Goal: Information Seeking & Learning: Learn about a topic

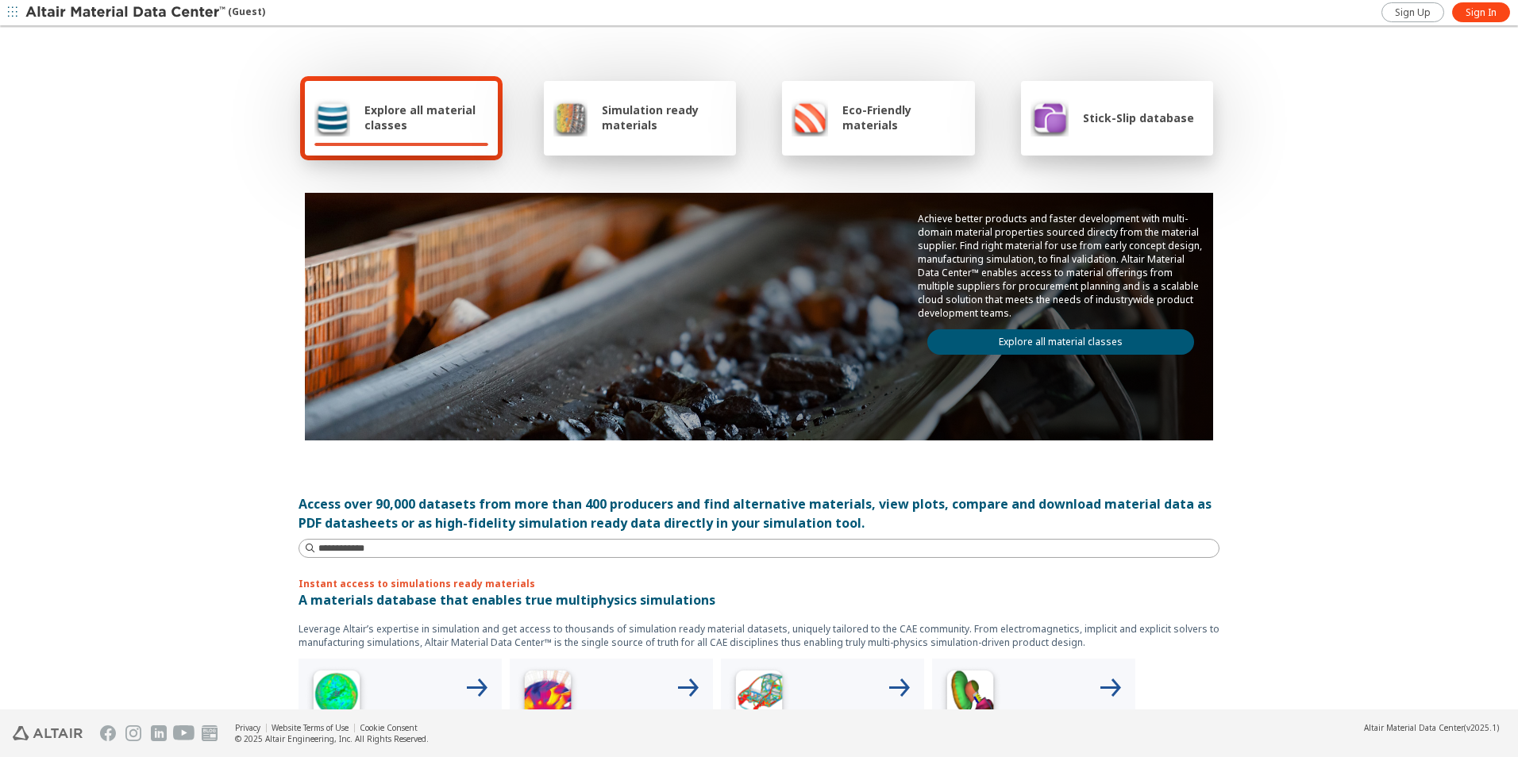
click at [436, 109] on span "Explore all material classes" at bounding box center [426, 117] width 124 height 30
click at [1149, 133] on div "Stick-Slip database" at bounding box center [1113, 117] width 164 height 38
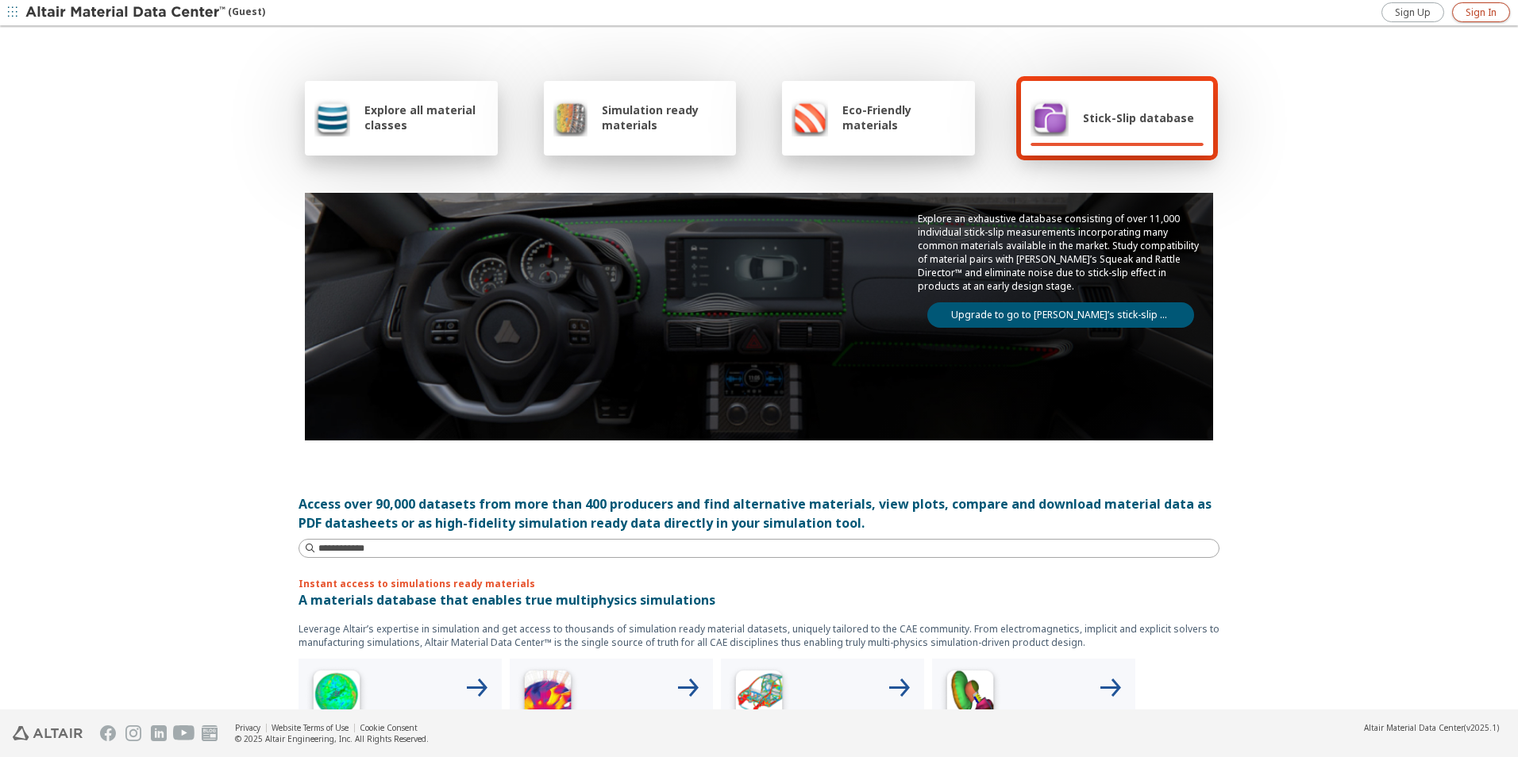
click at [1468, 13] on span "Sign In" at bounding box center [1481, 12] width 31 height 13
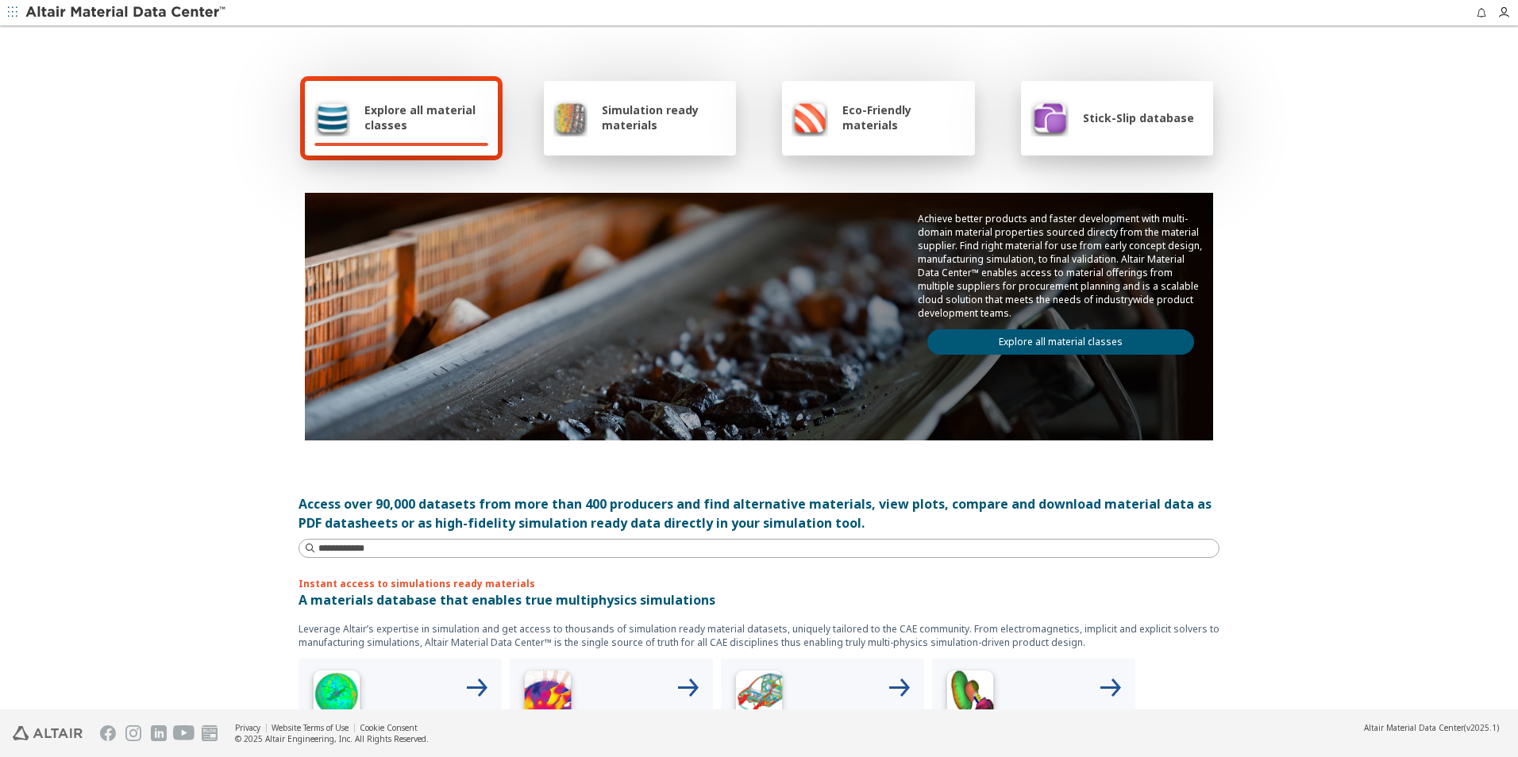
click at [1108, 131] on div "Stick-Slip database" at bounding box center [1113, 117] width 164 height 38
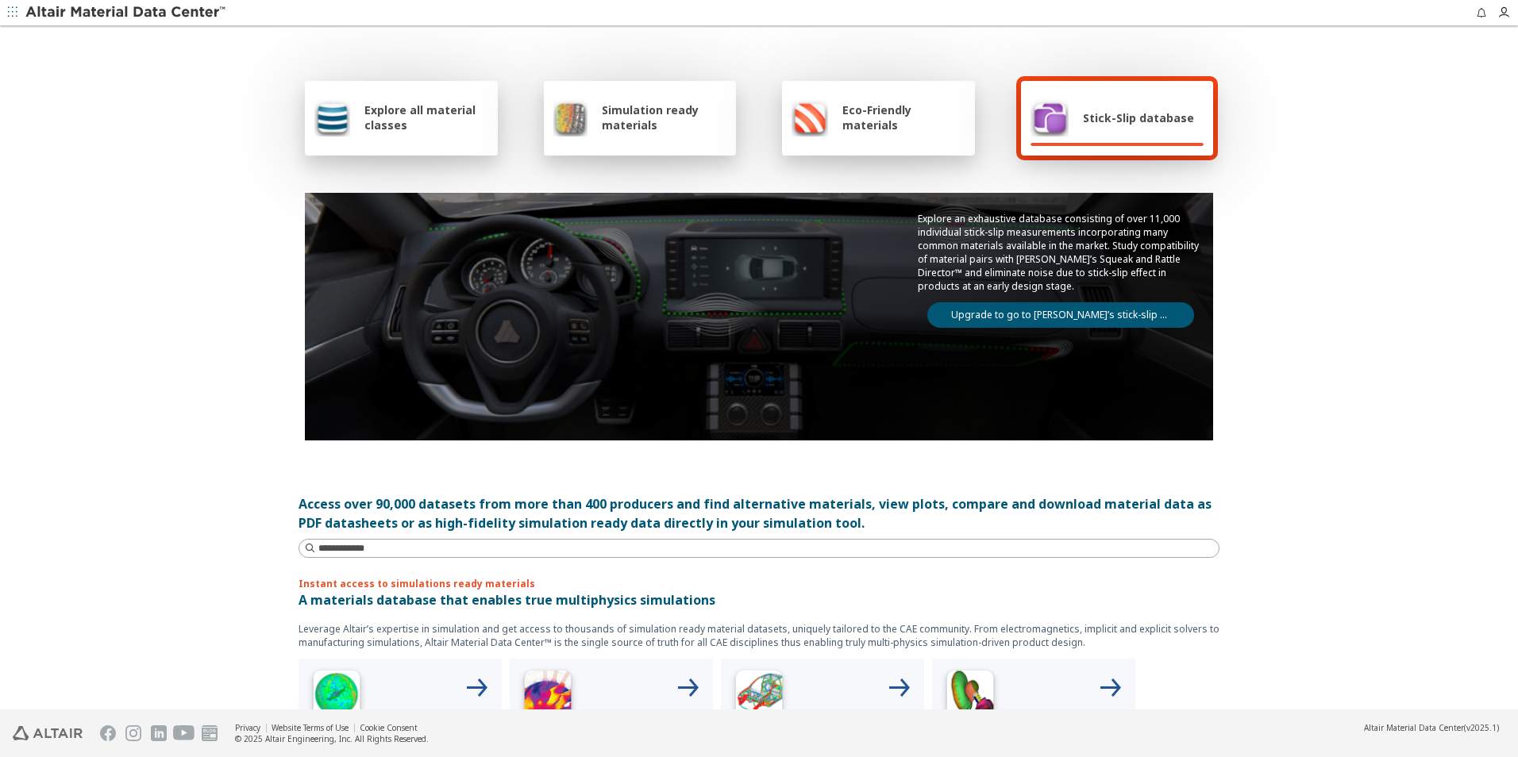
click at [25, 15] on img at bounding box center [126, 13] width 202 height 16
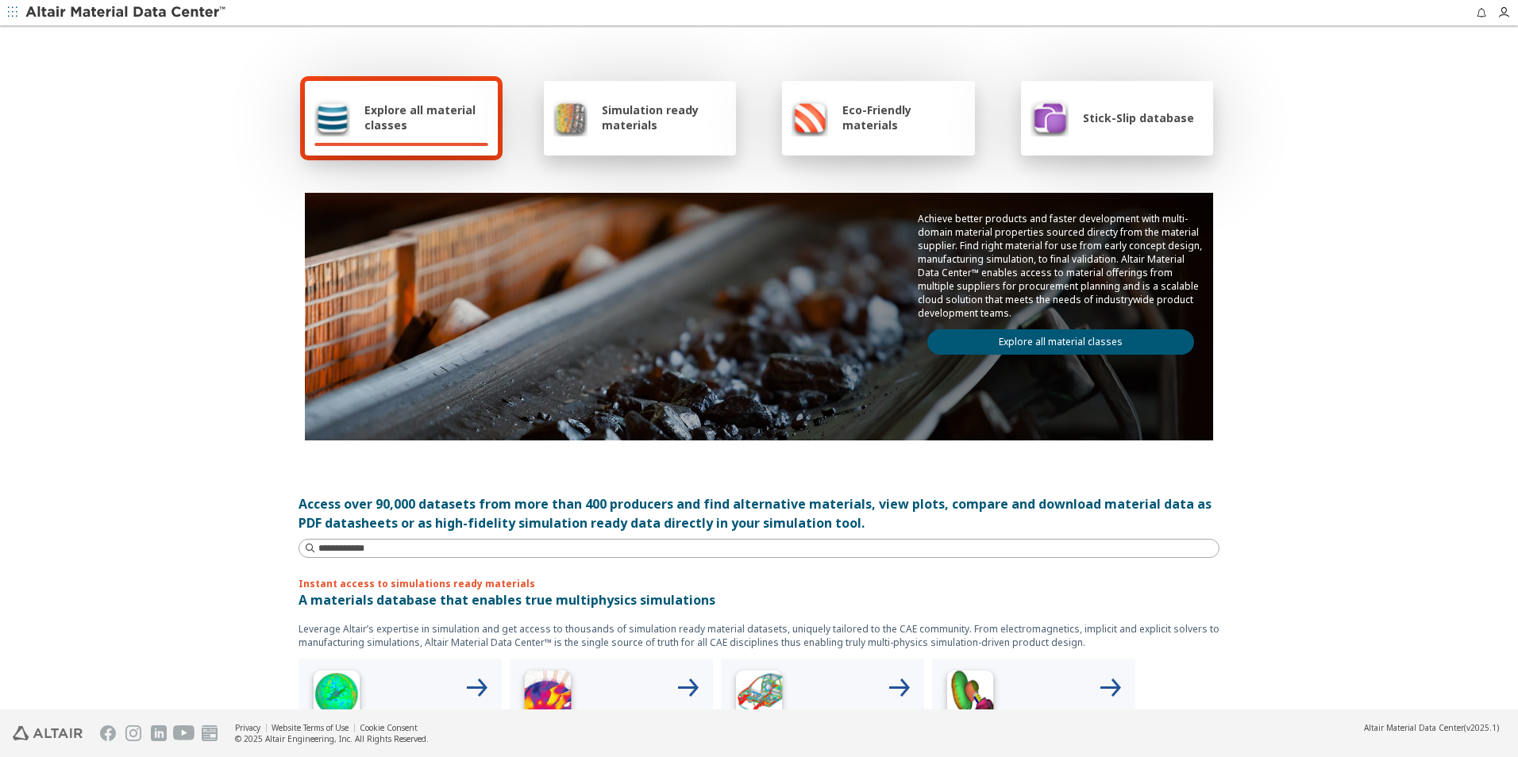
click at [1042, 144] on div at bounding box center [1118, 144] width 174 height 3
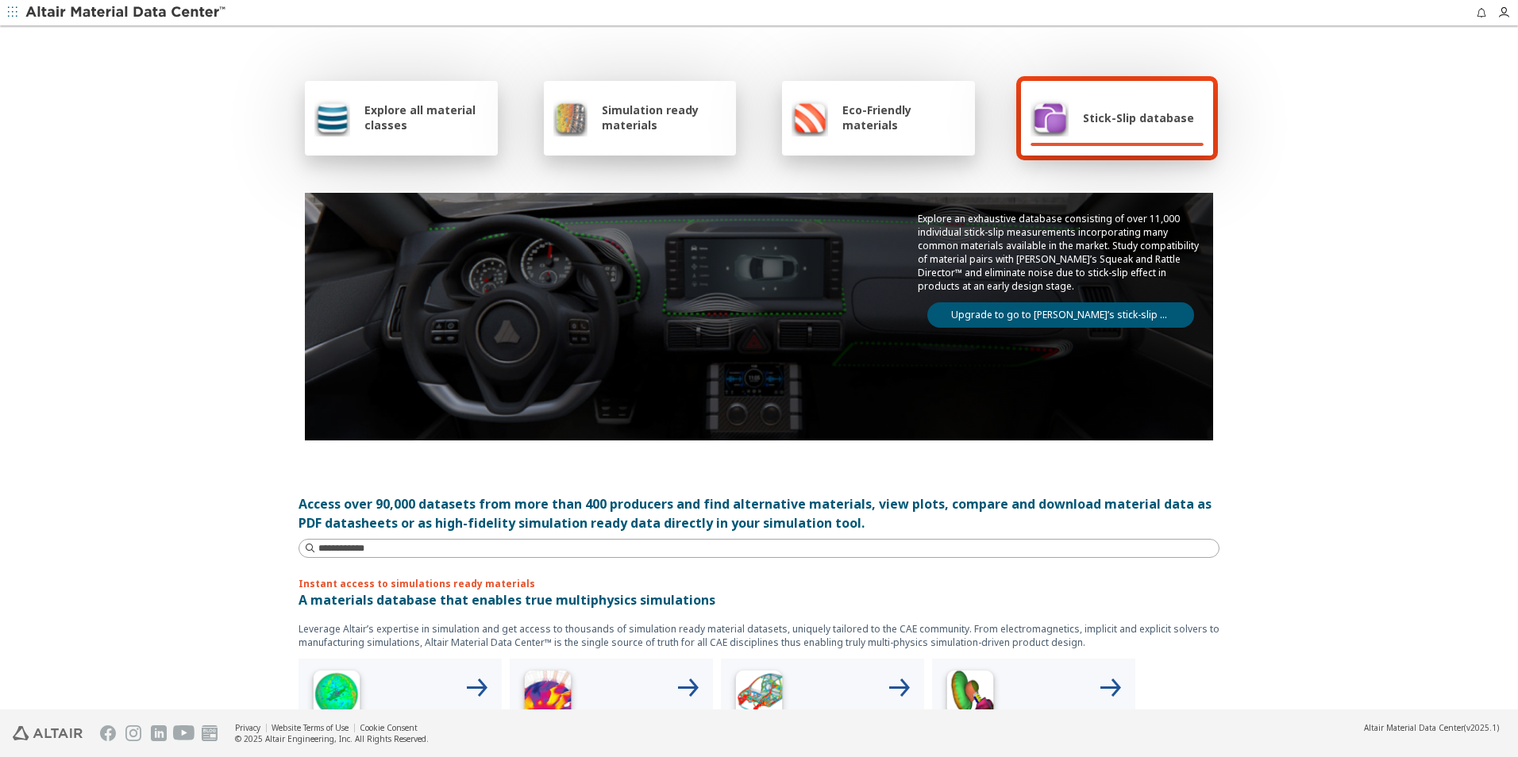
click at [1056, 139] on div "Stick-Slip database" at bounding box center [1117, 118] width 193 height 75
click at [418, 151] on div "Explore all material classes" at bounding box center [401, 118] width 193 height 75
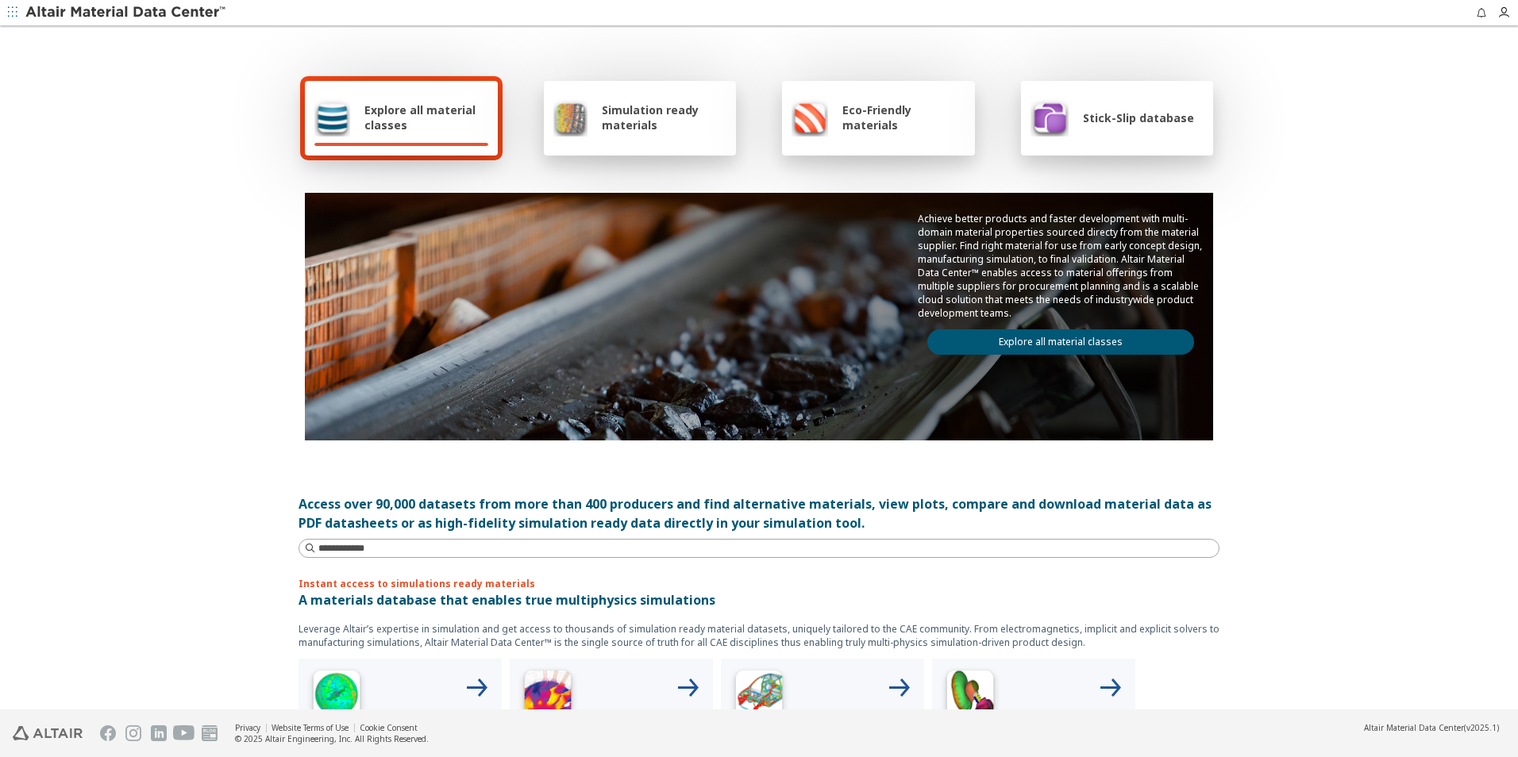
click at [1005, 348] on link "Explore all material classes" at bounding box center [1060, 342] width 267 height 25
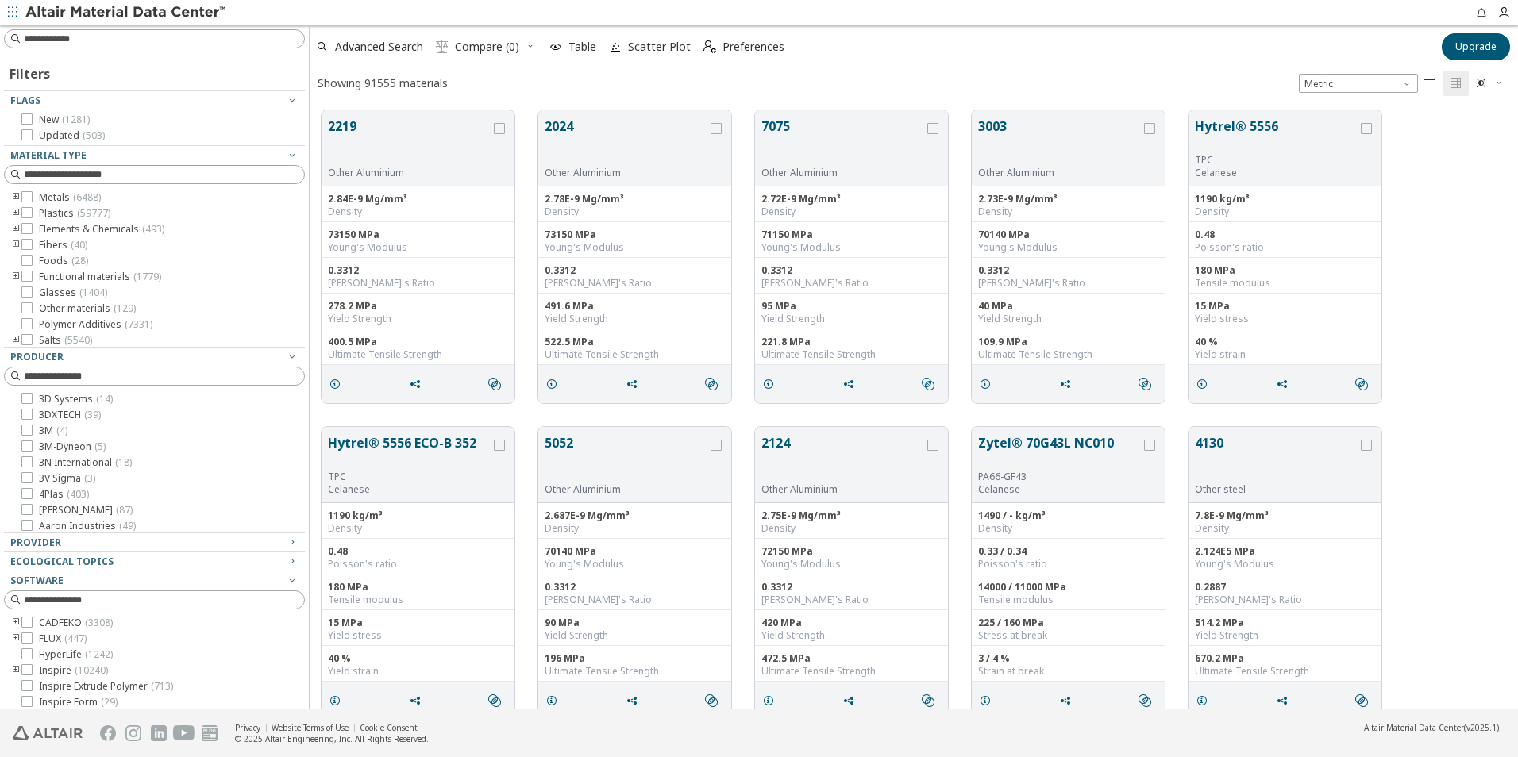
scroll to position [13, 13]
click at [96, 179] on input at bounding box center [156, 174] width 298 height 17
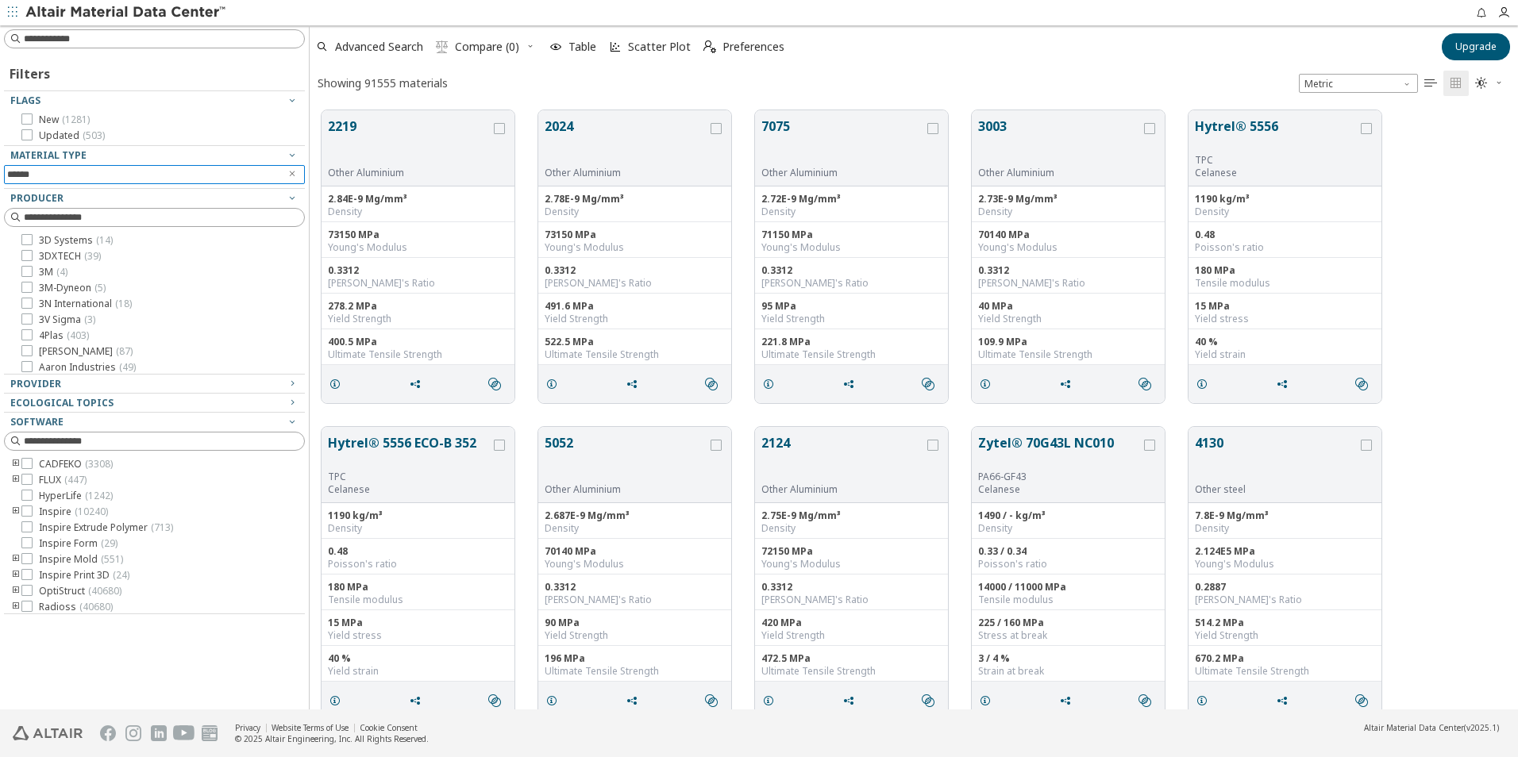
type input "******"
click at [285, 172] on span "Clear text" at bounding box center [292, 174] width 16 height 19
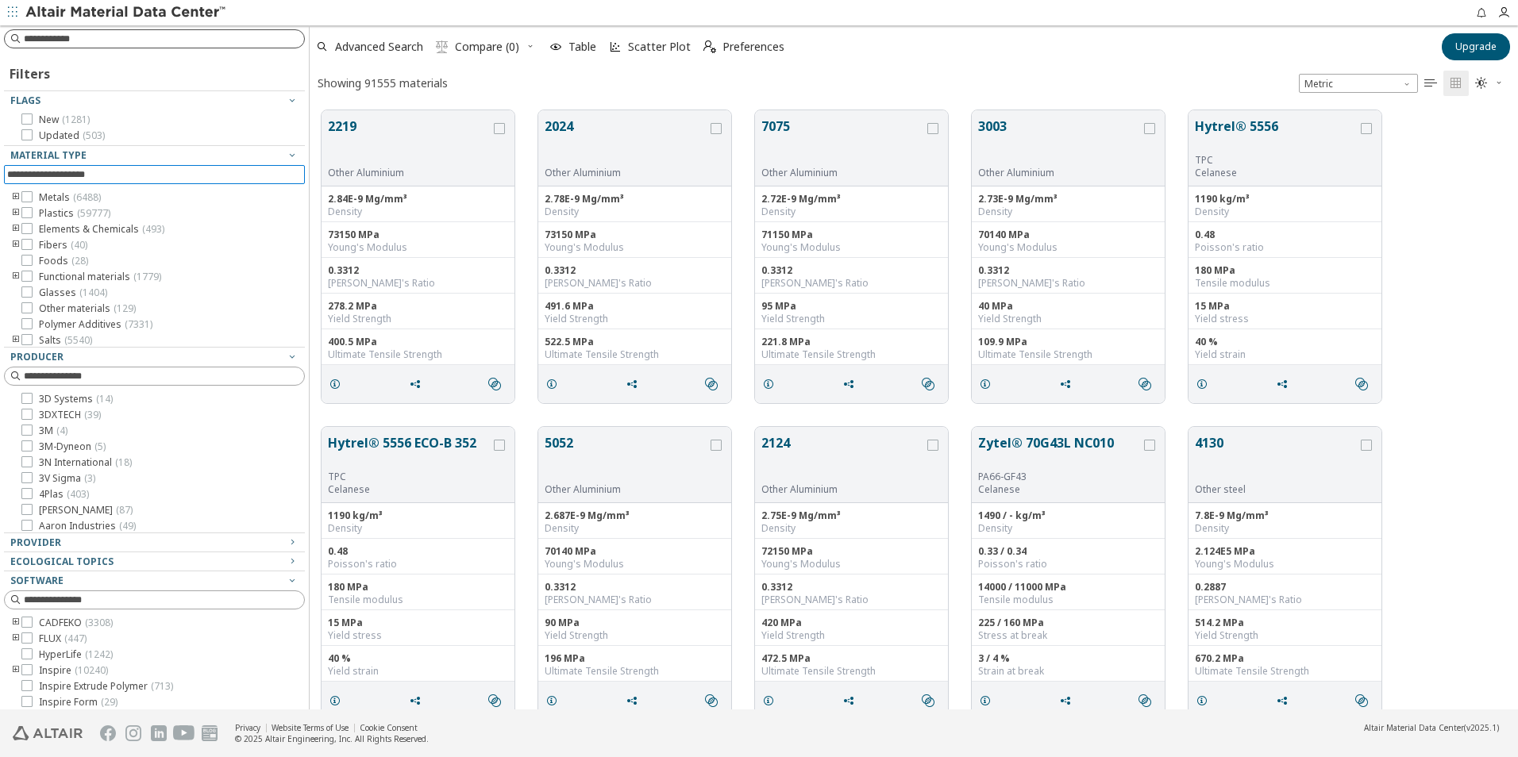
click at [118, 40] on input at bounding box center [164, 39] width 280 height 16
type input "******"
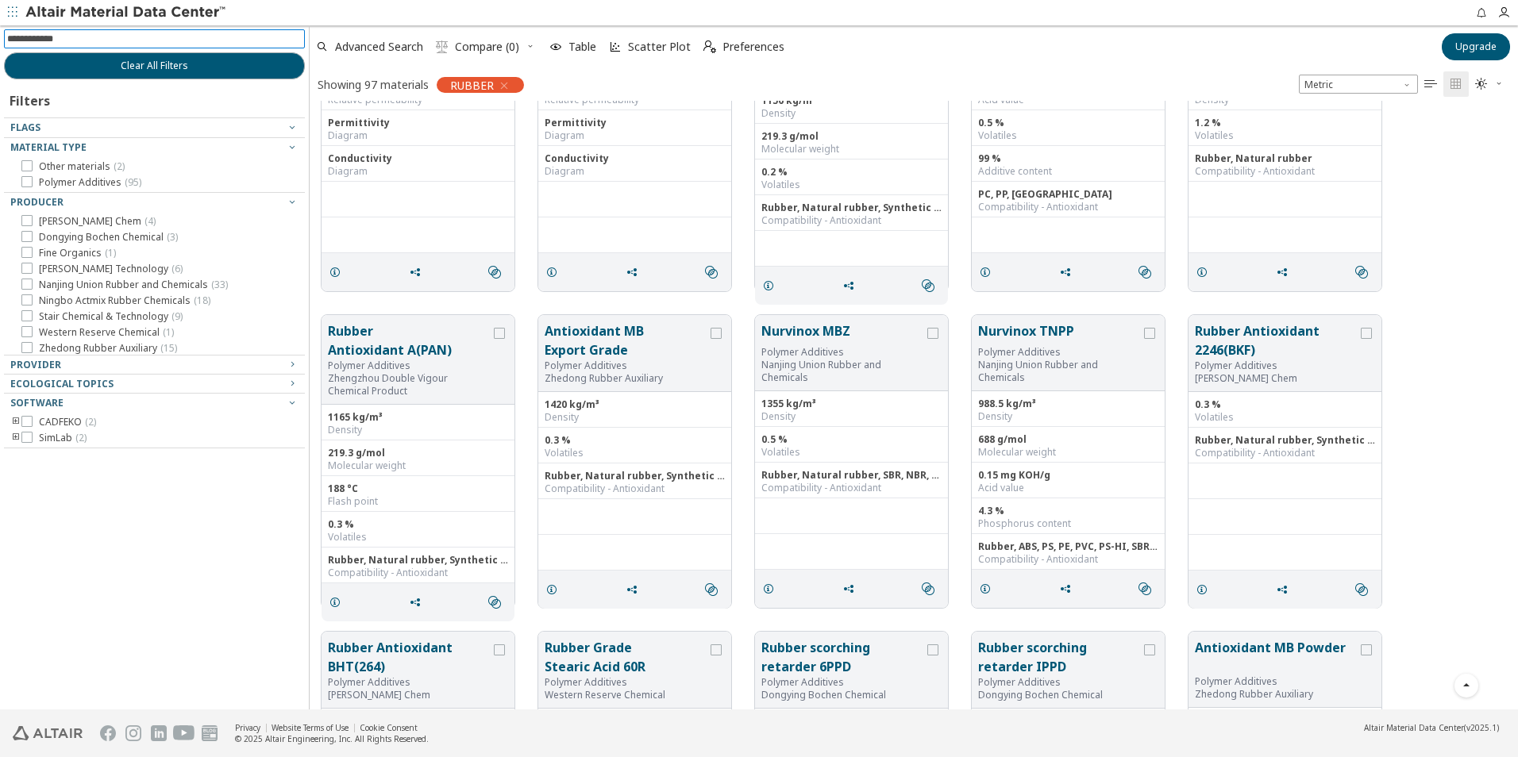
scroll to position [159, 0]
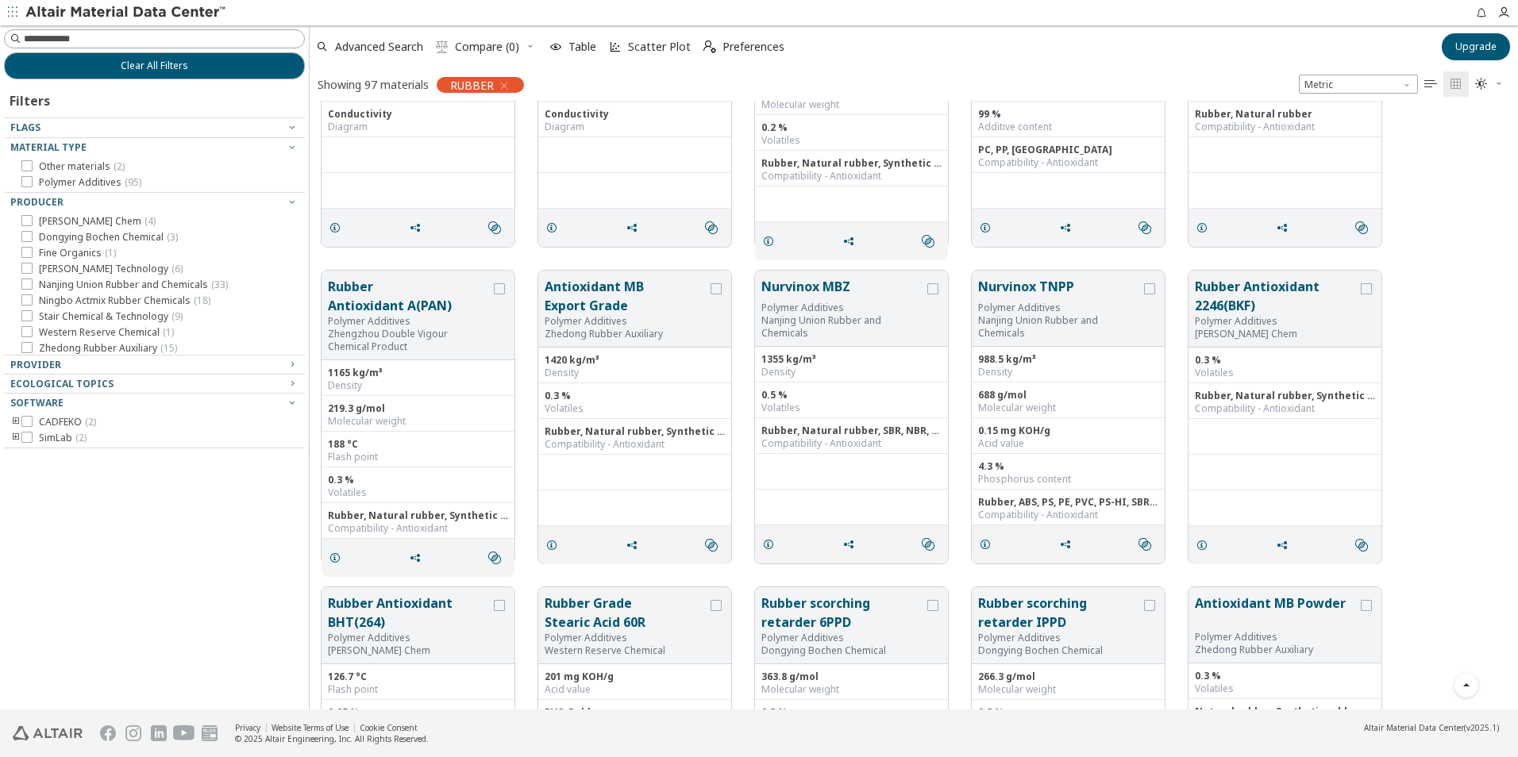
click at [14, 438] on icon "toogle group" at bounding box center [15, 438] width 11 height 13
click at [13, 422] on icon "toogle group" at bounding box center [15, 422] width 11 height 13
click at [298, 400] on icon "button" at bounding box center [292, 402] width 13 height 13
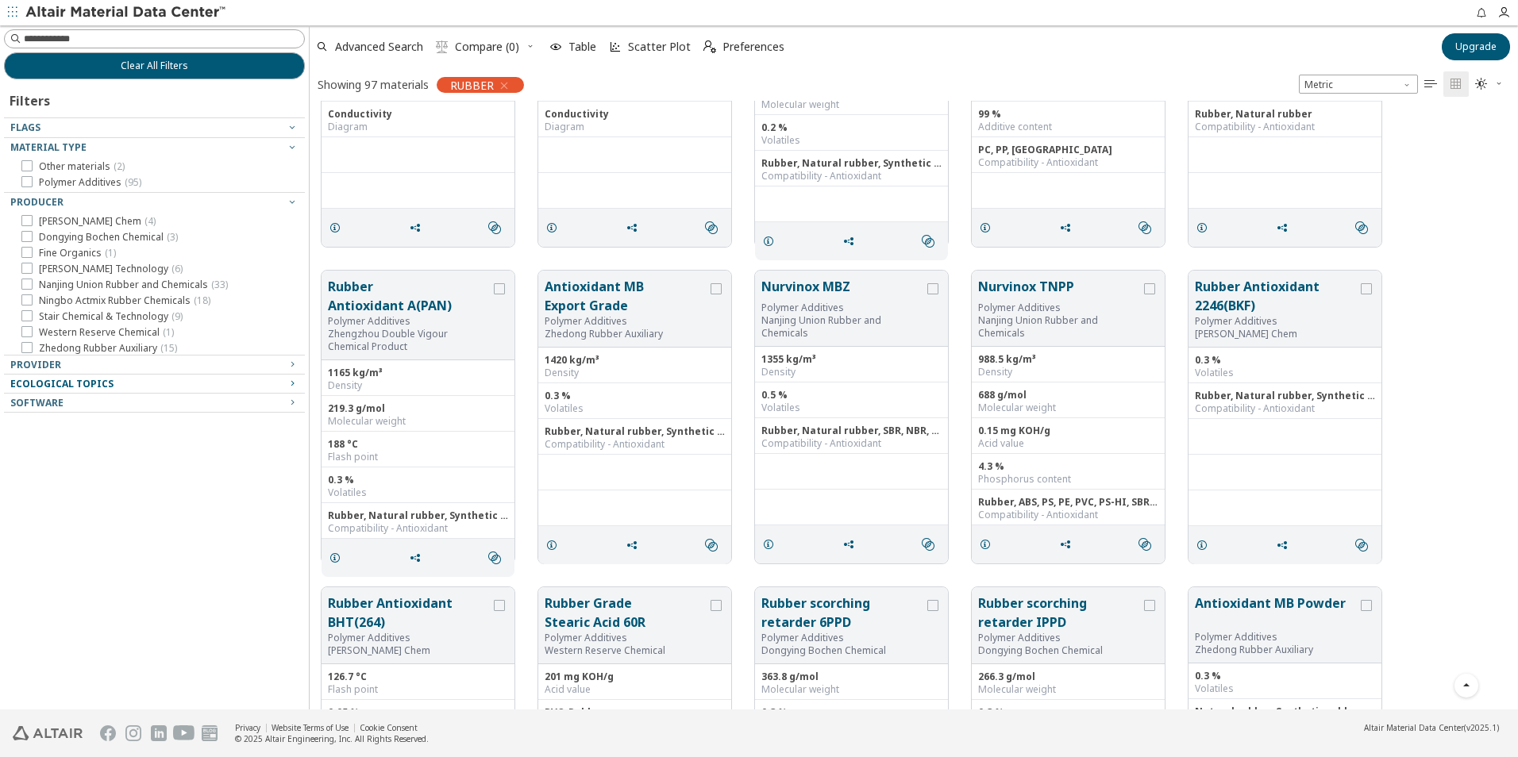
click at [297, 384] on icon "button" at bounding box center [292, 383] width 13 height 13
click at [296, 384] on icon "button" at bounding box center [292, 383] width 13 height 13
click at [296, 366] on icon "button" at bounding box center [292, 364] width 13 height 13
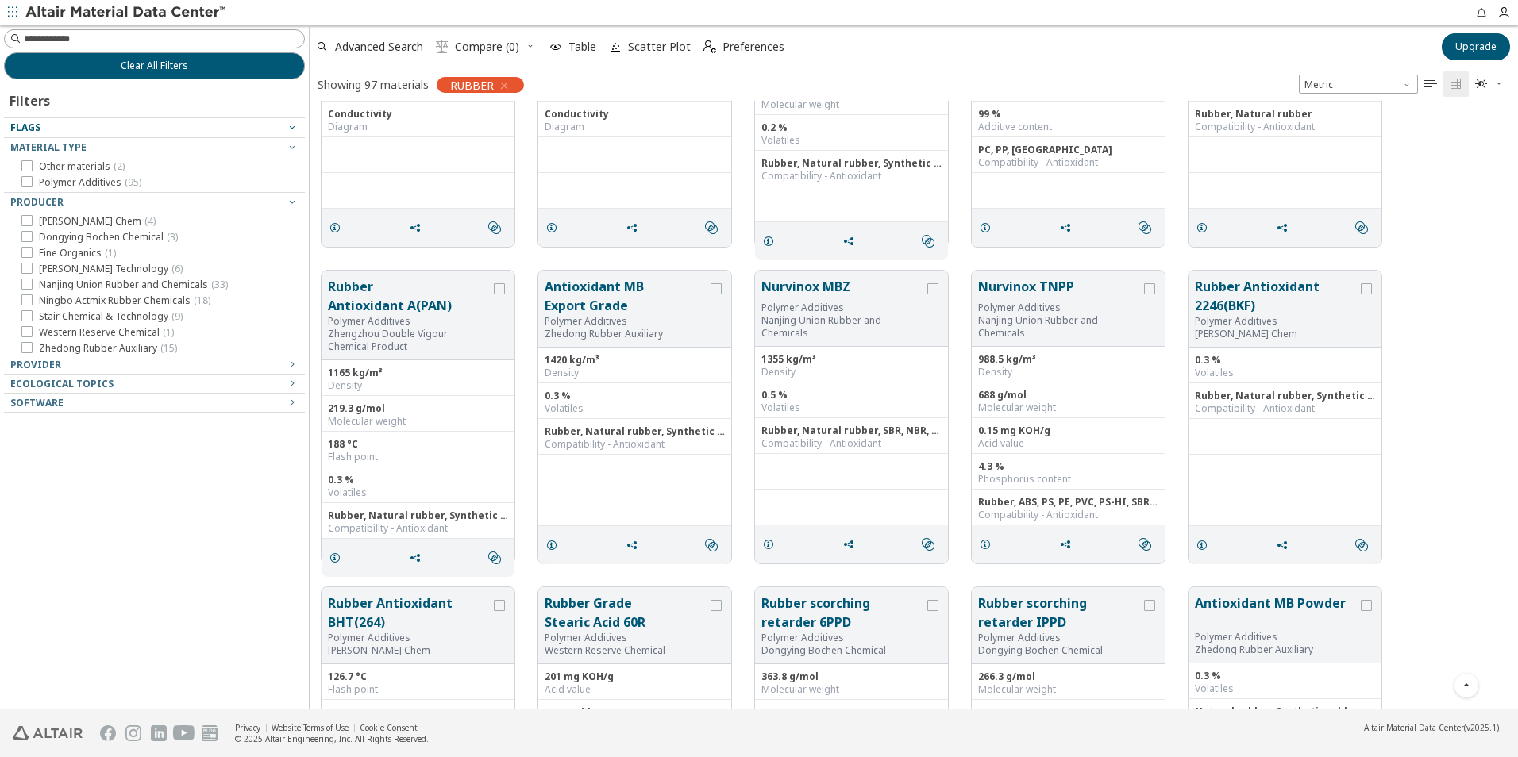
click at [290, 128] on icon "button" at bounding box center [292, 127] width 13 height 13
click at [291, 128] on icon "button" at bounding box center [292, 127] width 13 height 13
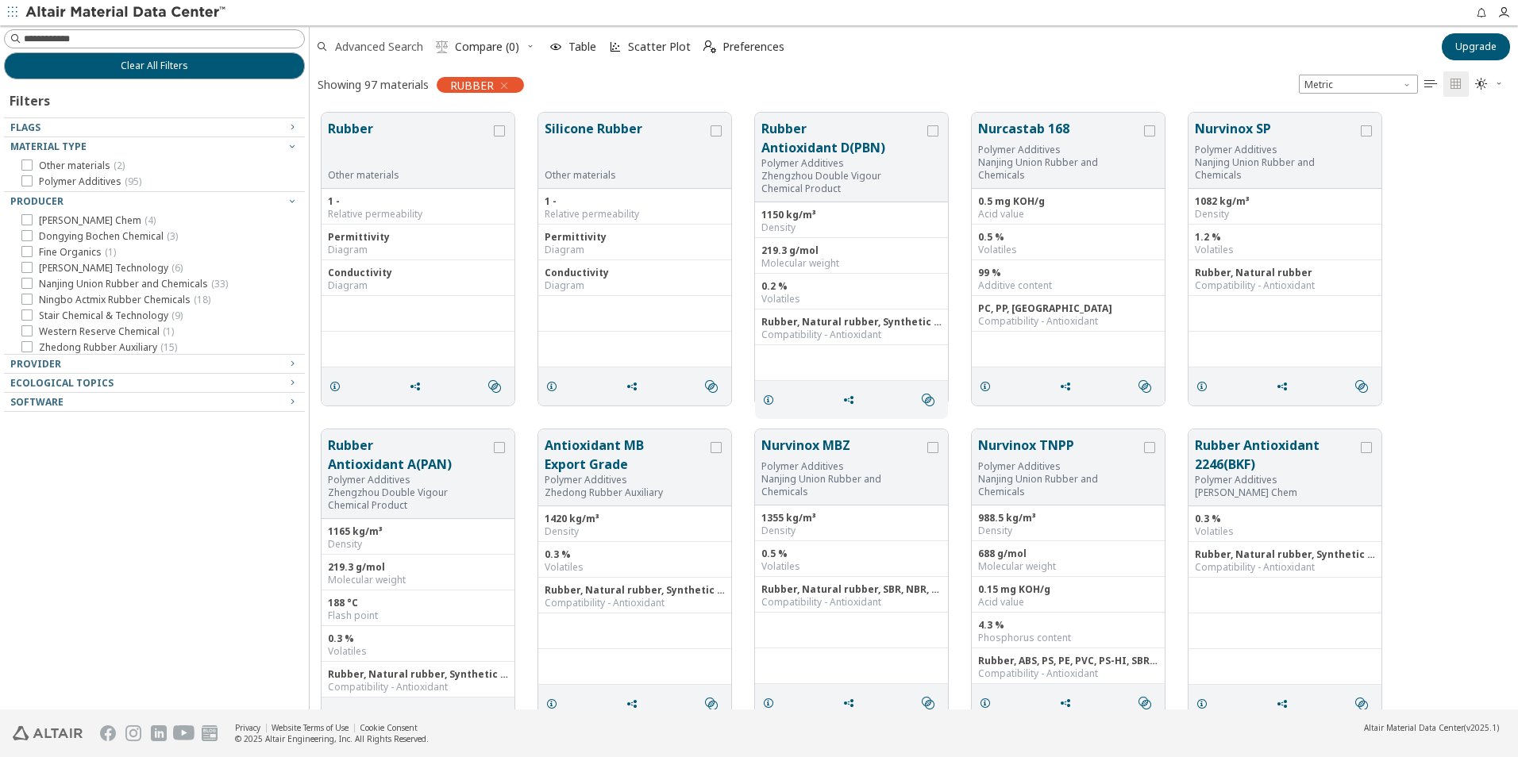
click at [396, 41] on span "Advanced Search" at bounding box center [379, 46] width 88 height 11
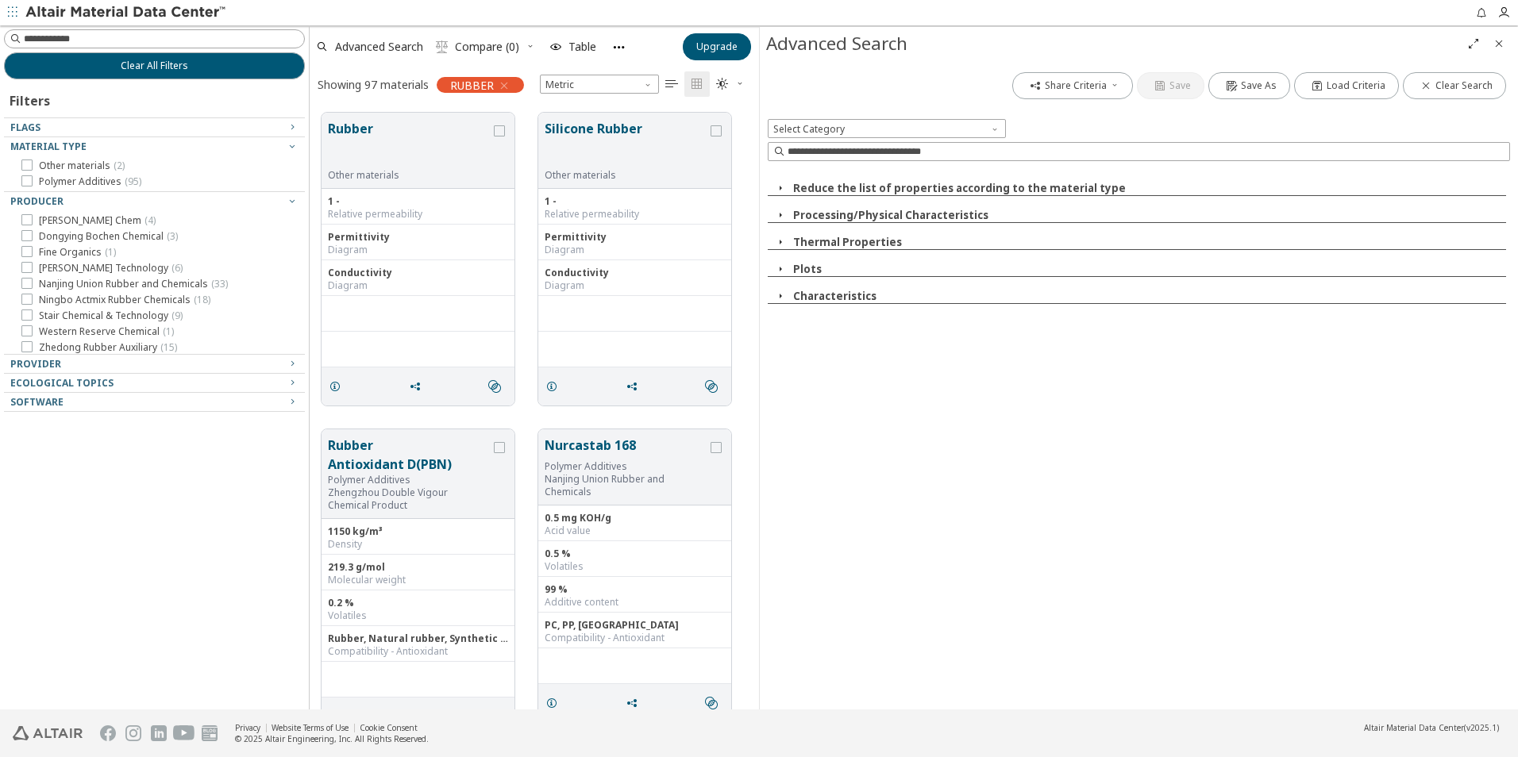
click at [781, 188] on icon "button" at bounding box center [780, 188] width 13 height 13
click at [781, 291] on icon "button" at bounding box center [780, 296] width 13 height 13
click at [784, 294] on icon "button" at bounding box center [780, 296] width 13 height 13
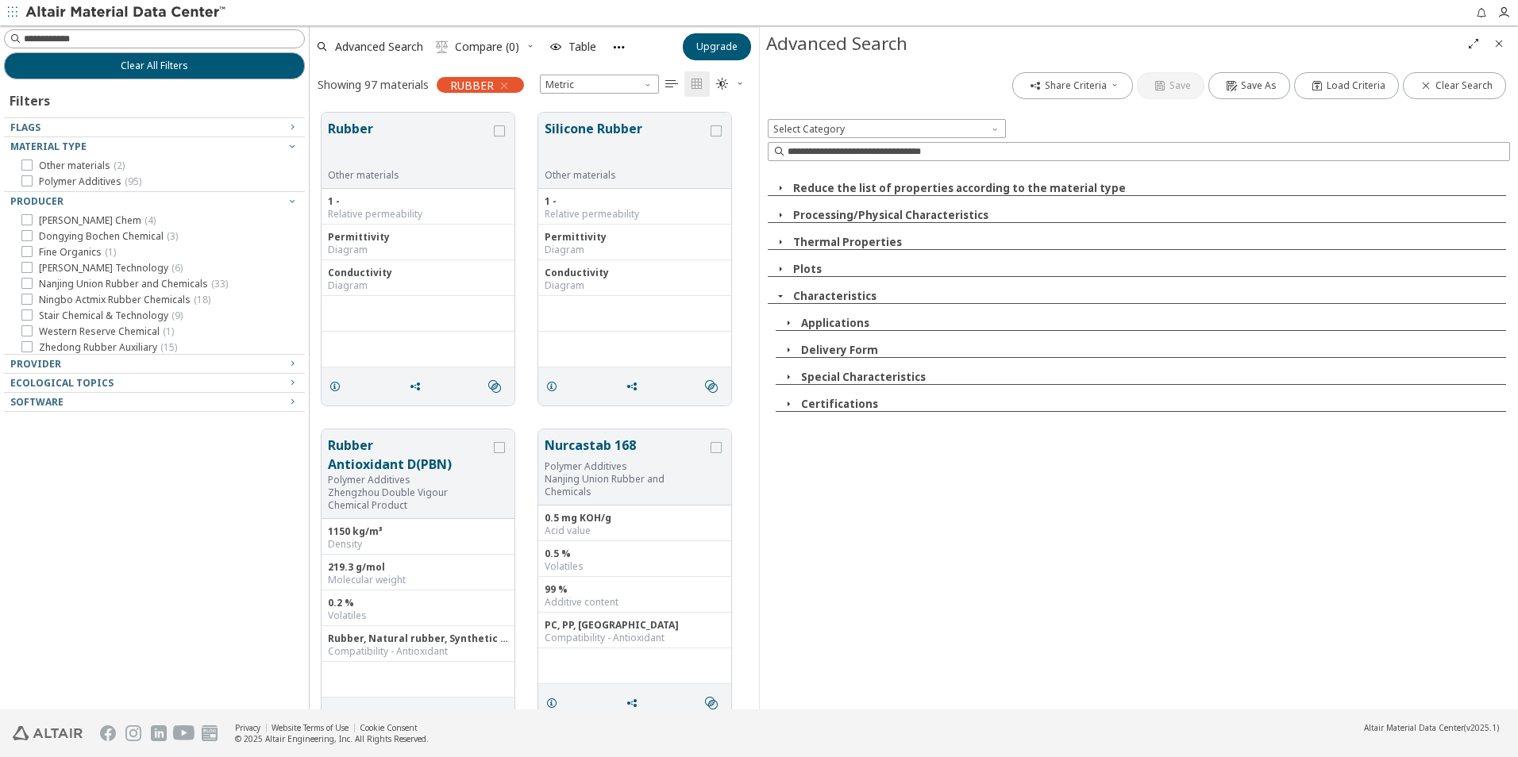
click at [787, 318] on icon "button" at bounding box center [788, 323] width 13 height 13
click at [810, 345] on div at bounding box center [807, 340] width 11 height 11
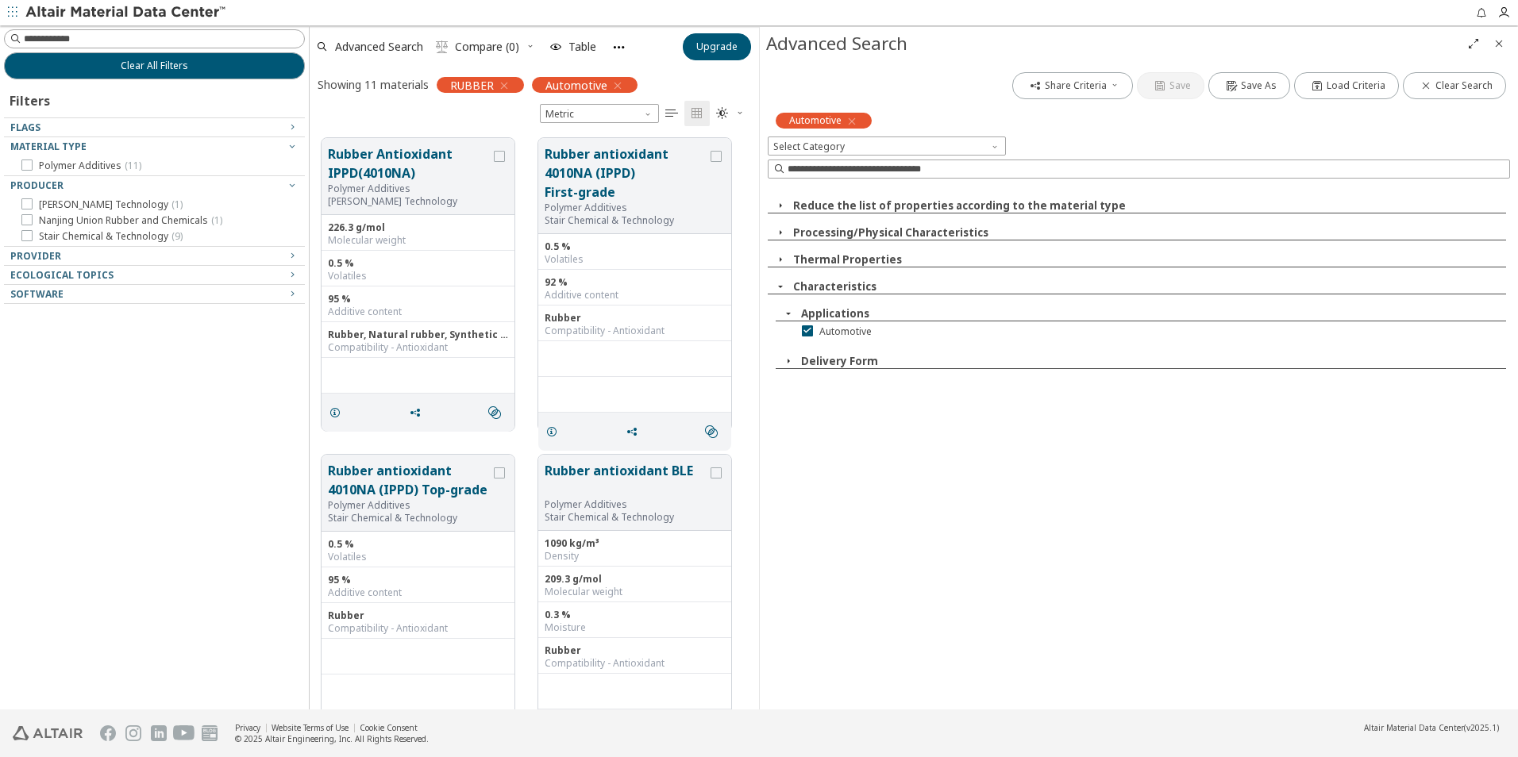
click at [782, 283] on icon "button" at bounding box center [780, 286] width 13 height 13
click at [790, 364] on icon "button" at bounding box center [788, 361] width 13 height 13
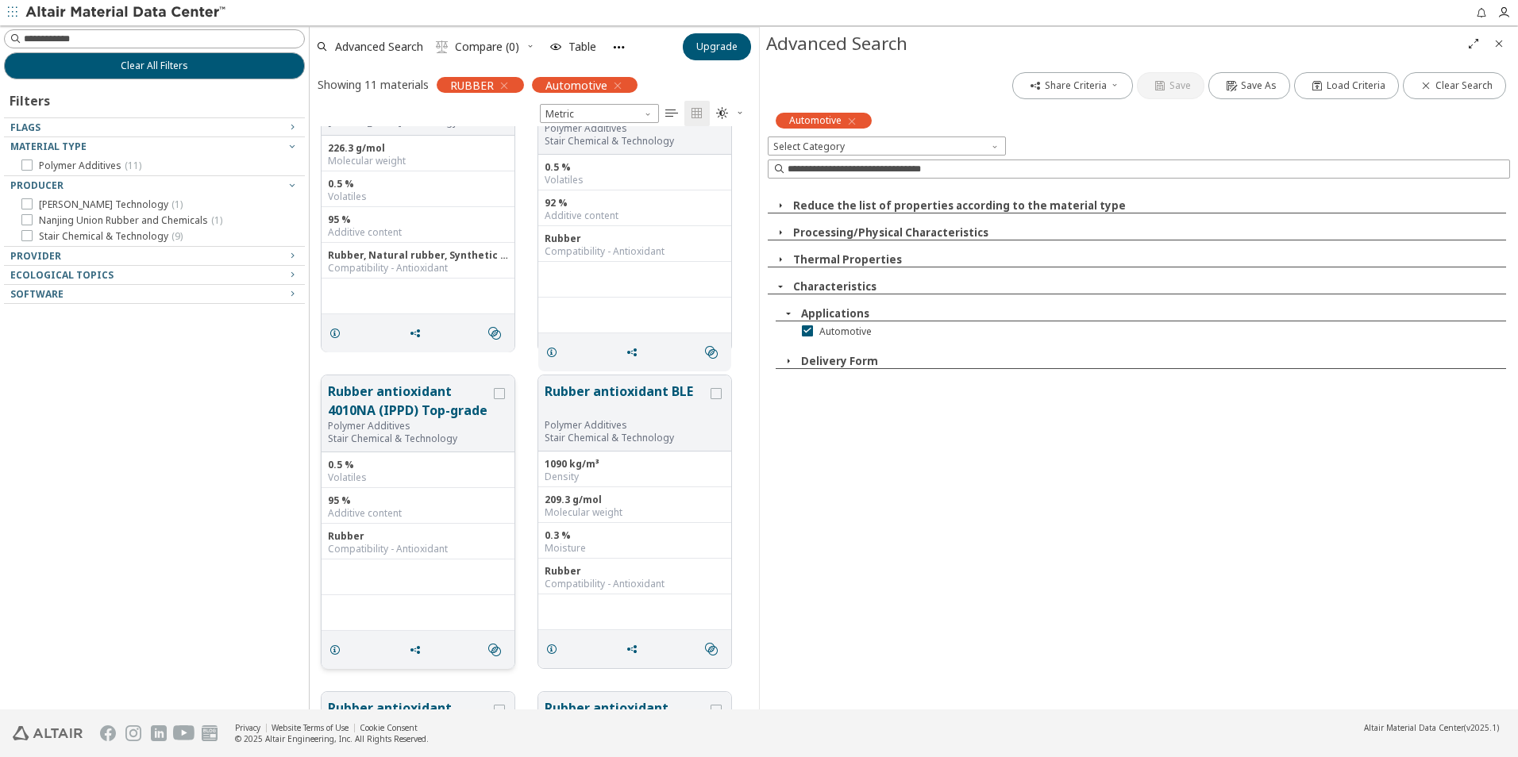
scroll to position [0, 0]
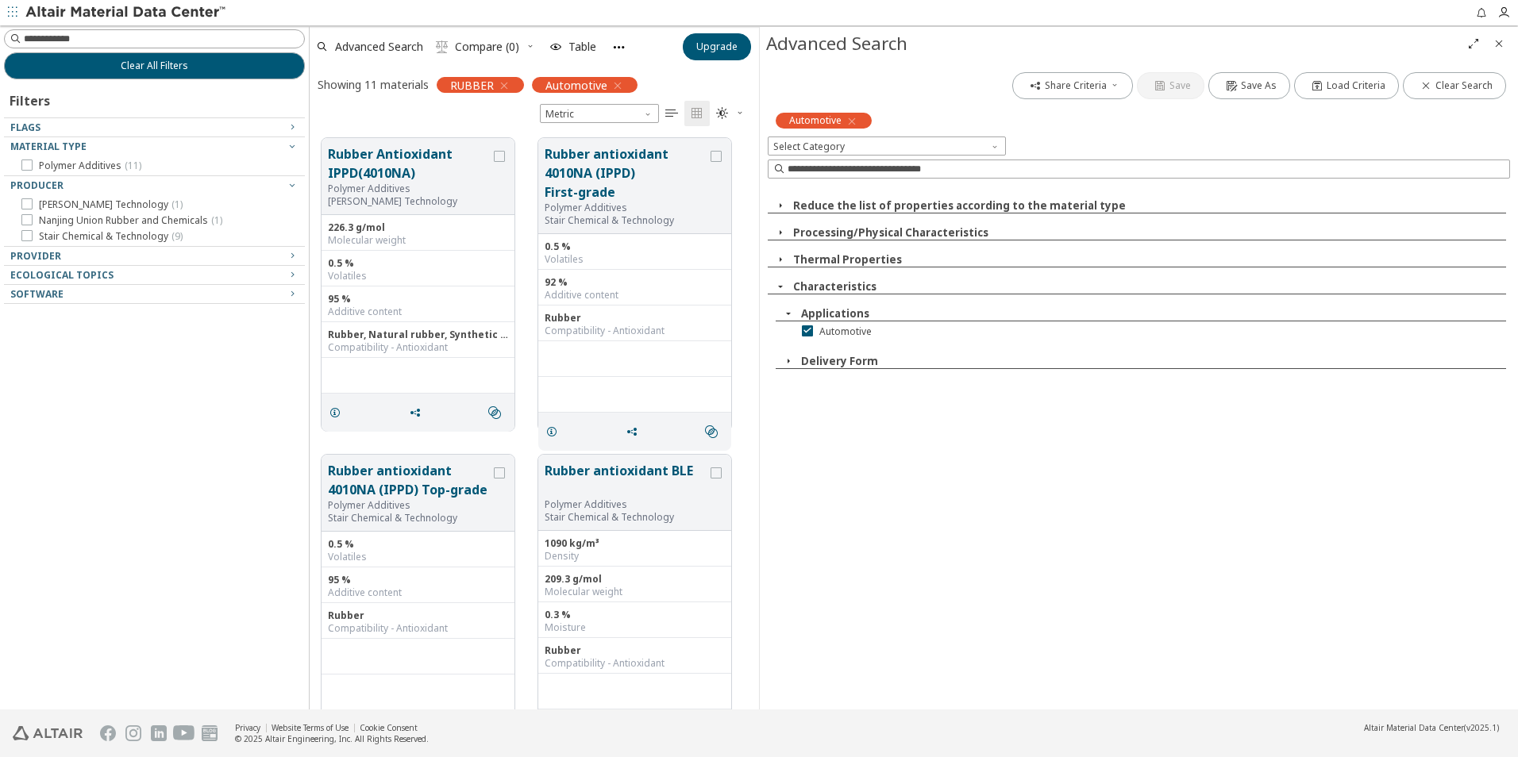
click at [507, 86] on icon "button" at bounding box center [504, 85] width 13 height 13
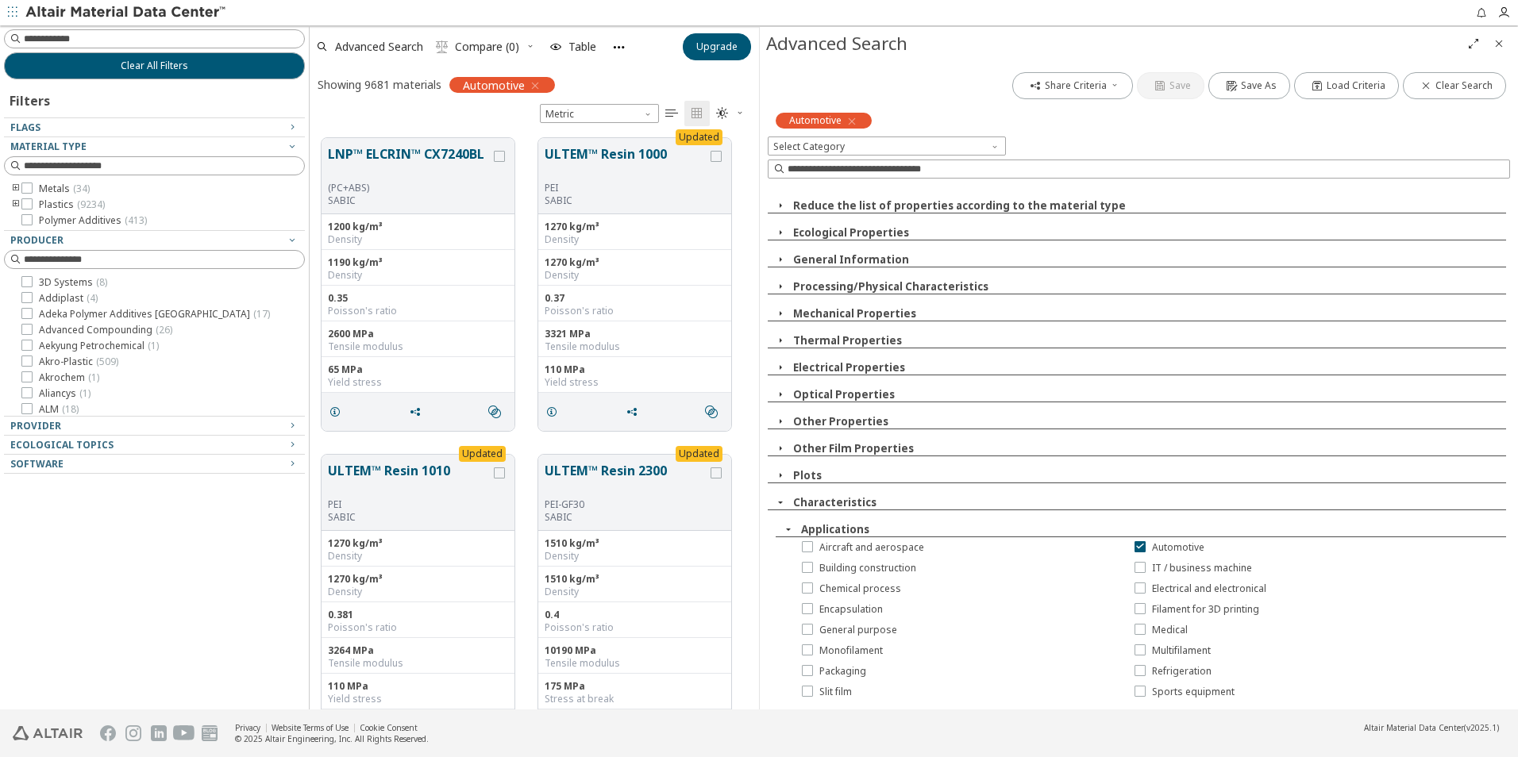
scroll to position [572, 437]
click at [13, 202] on icon "toogle group" at bounding box center [15, 205] width 11 height 13
click at [36, 218] on icon "toogle group" at bounding box center [39, 220] width 11 height 13
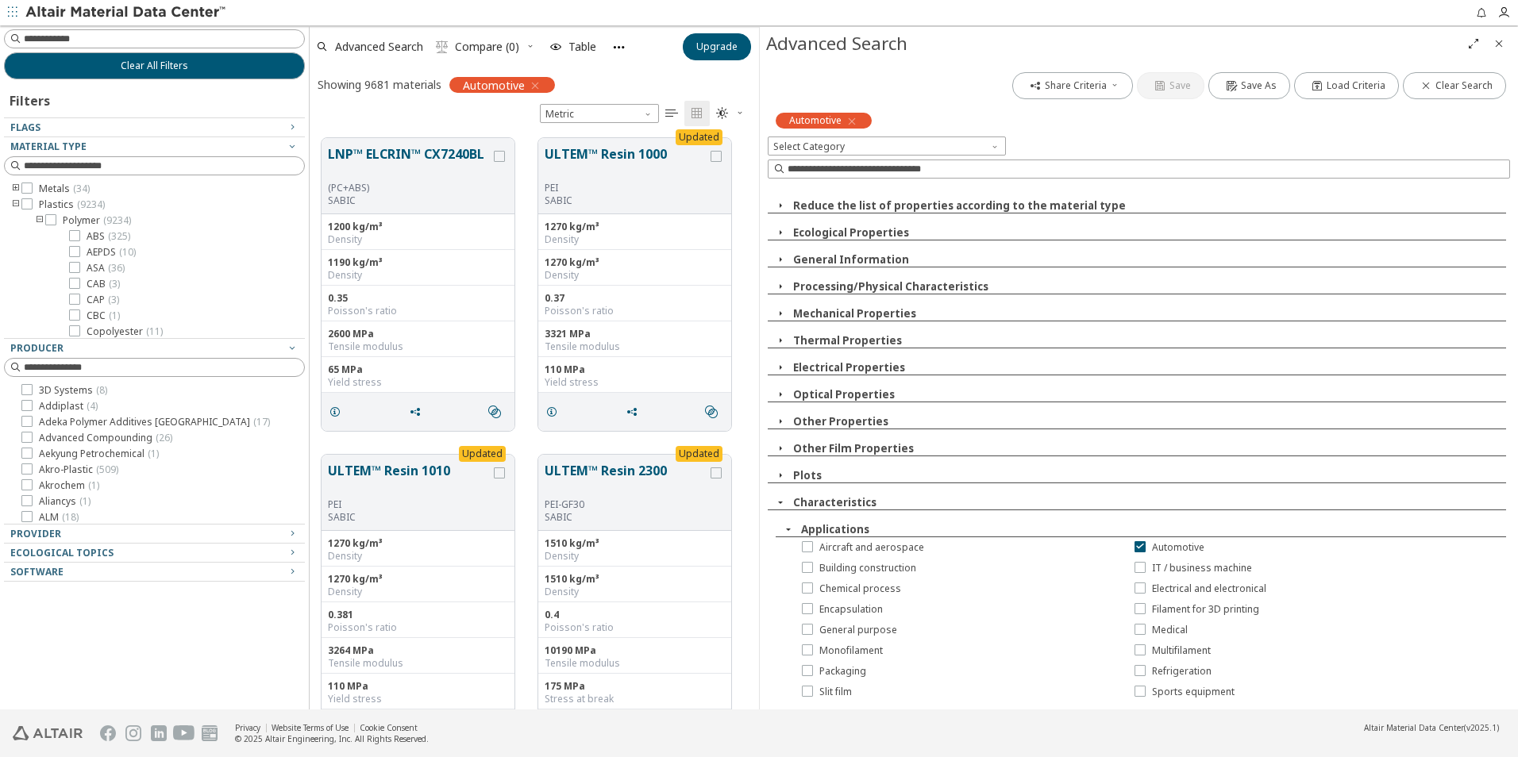
click at [40, 220] on icon "toogle group" at bounding box center [39, 220] width 11 height 13
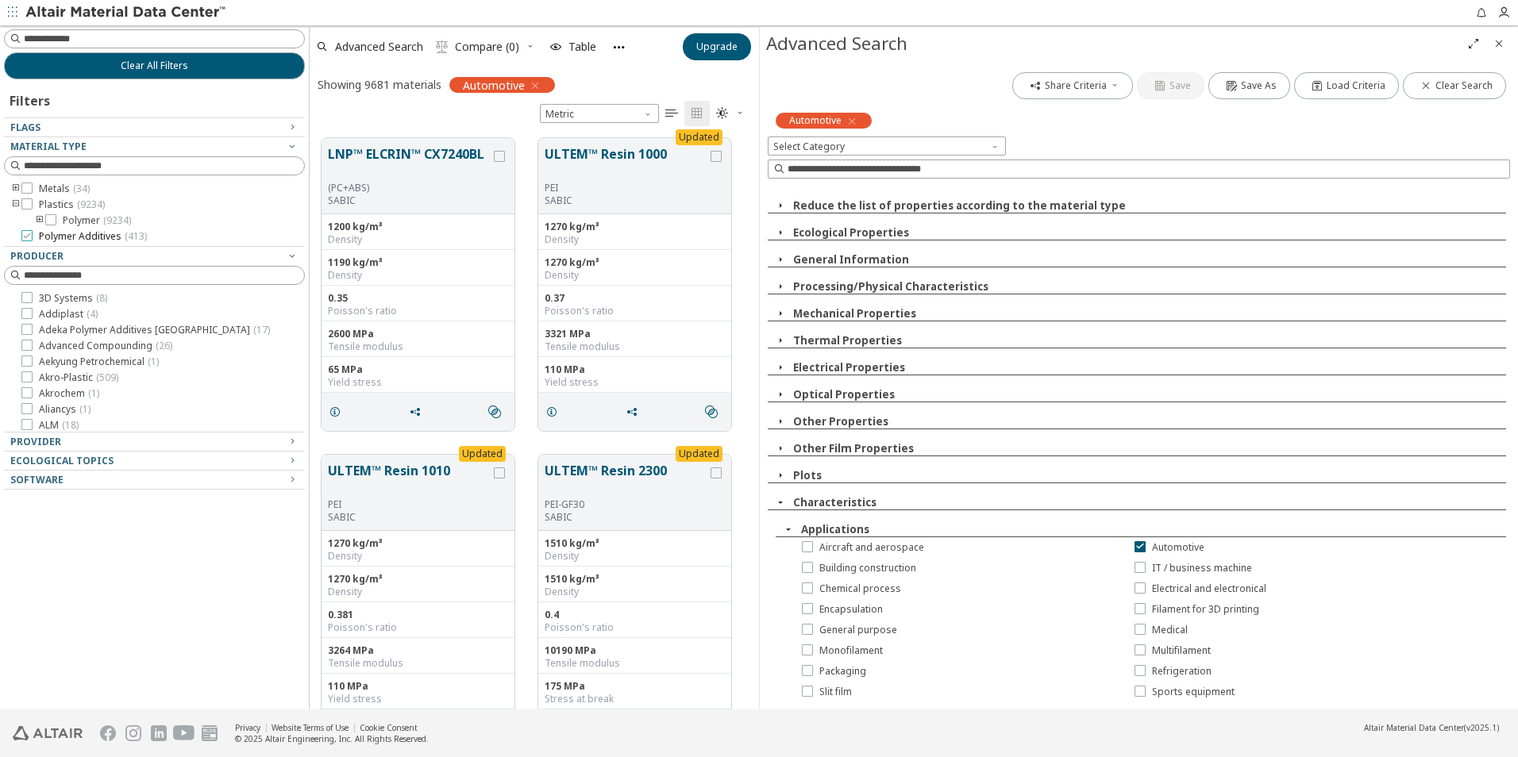
click at [30, 237] on icon at bounding box center [26, 235] width 11 height 11
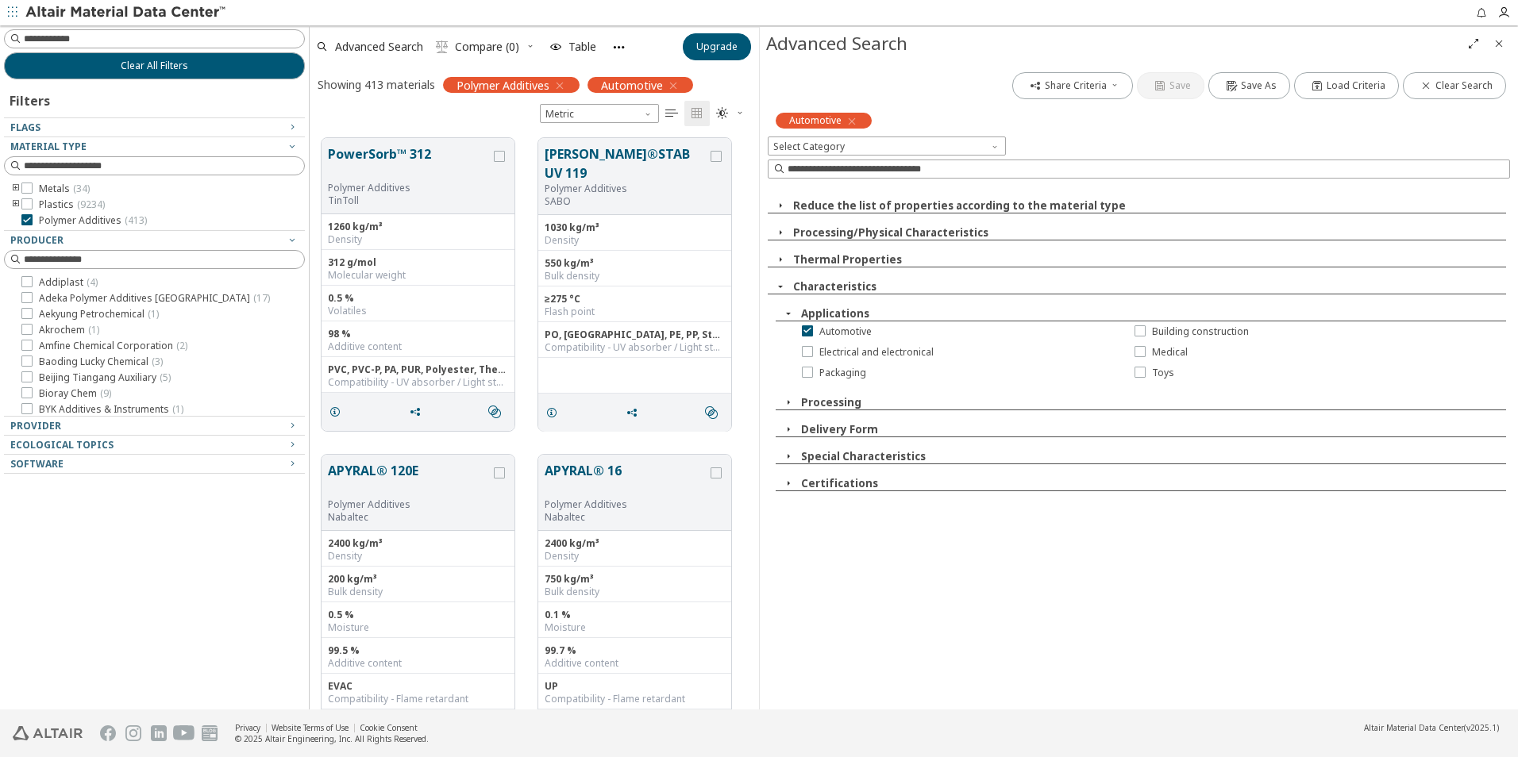
click at [783, 407] on icon "button" at bounding box center [788, 402] width 13 height 13
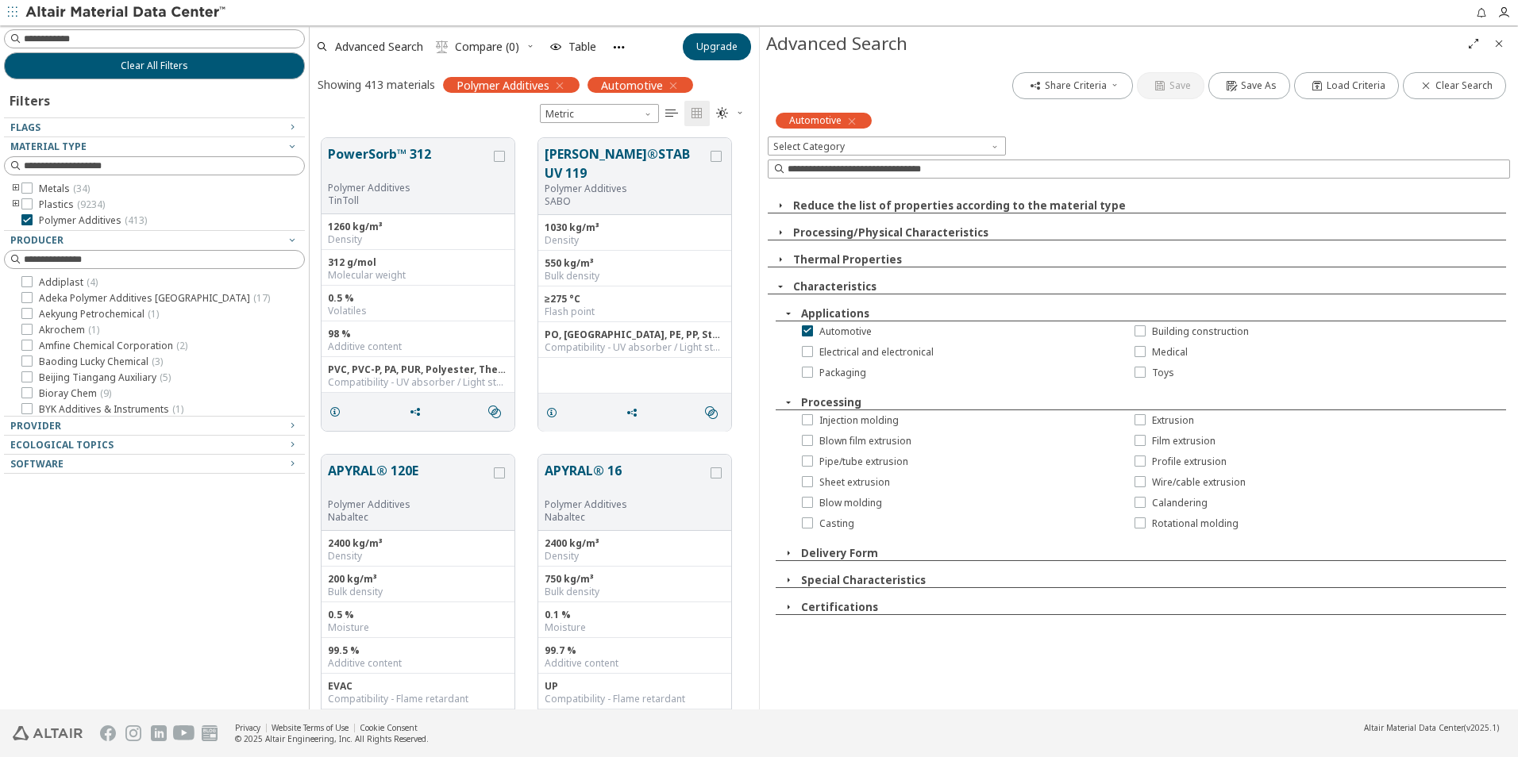
click at [779, 237] on icon "button" at bounding box center [780, 232] width 13 height 13
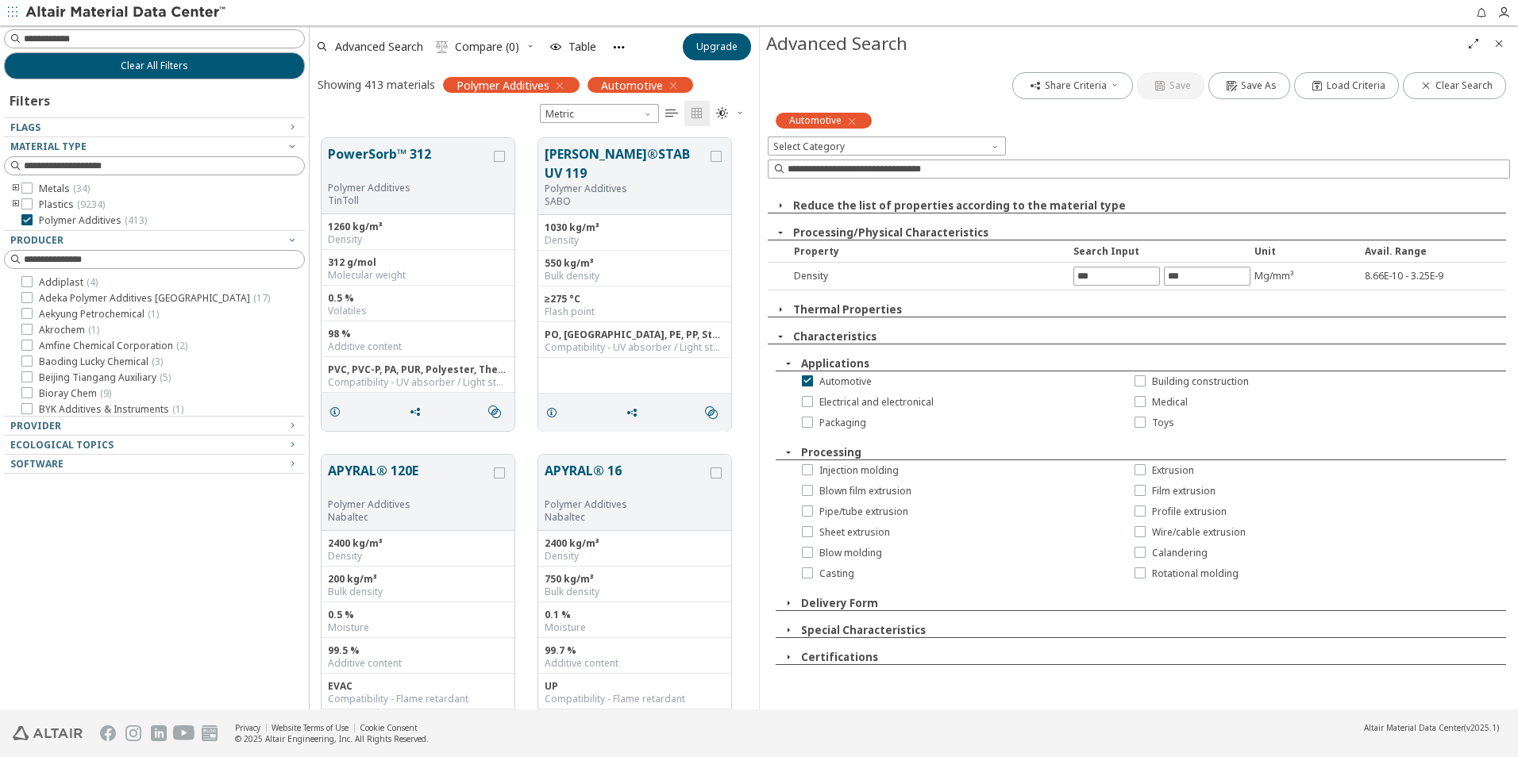
click at [784, 238] on icon "button" at bounding box center [780, 232] width 13 height 13
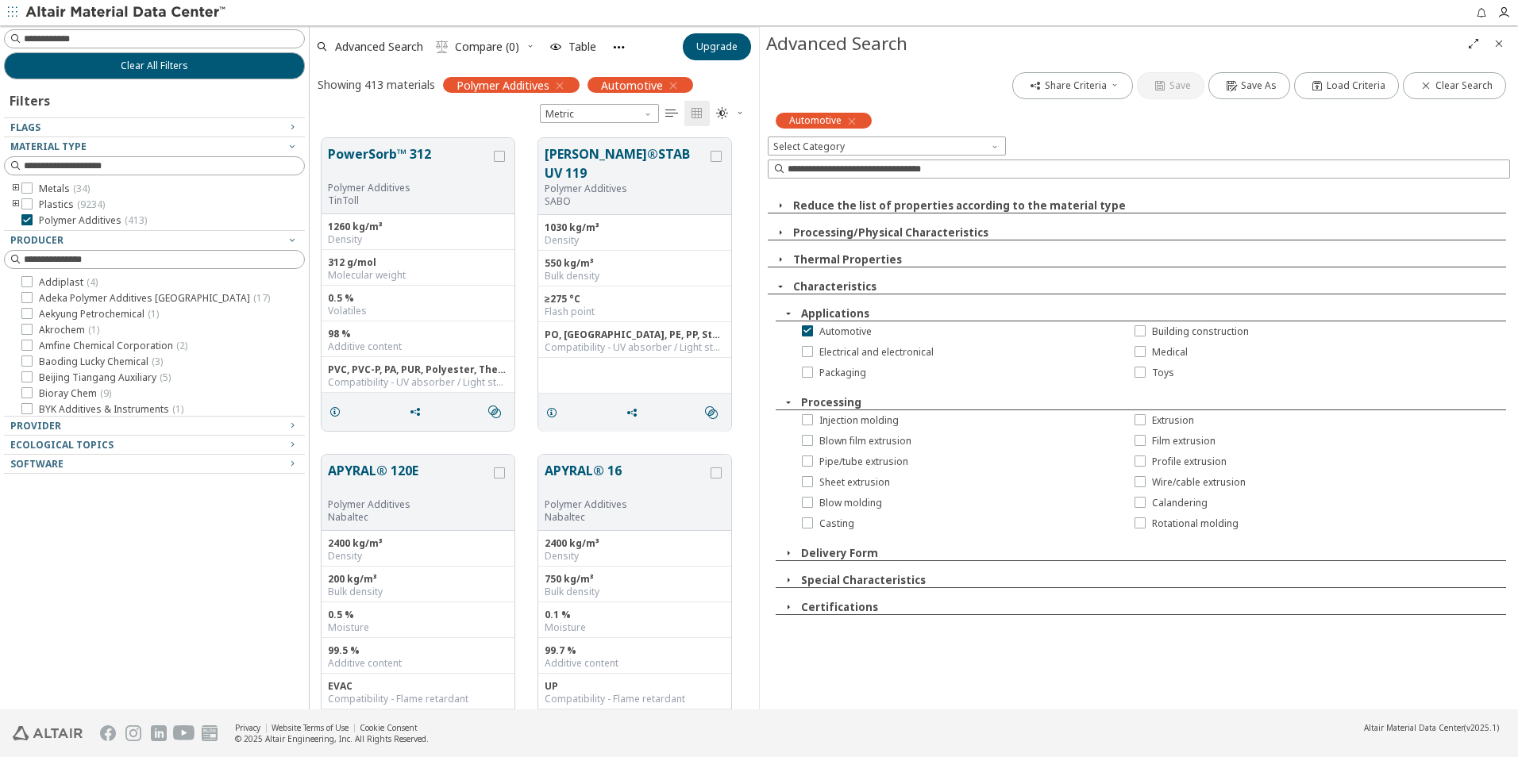
click at [786, 204] on icon "button" at bounding box center [780, 205] width 13 height 13
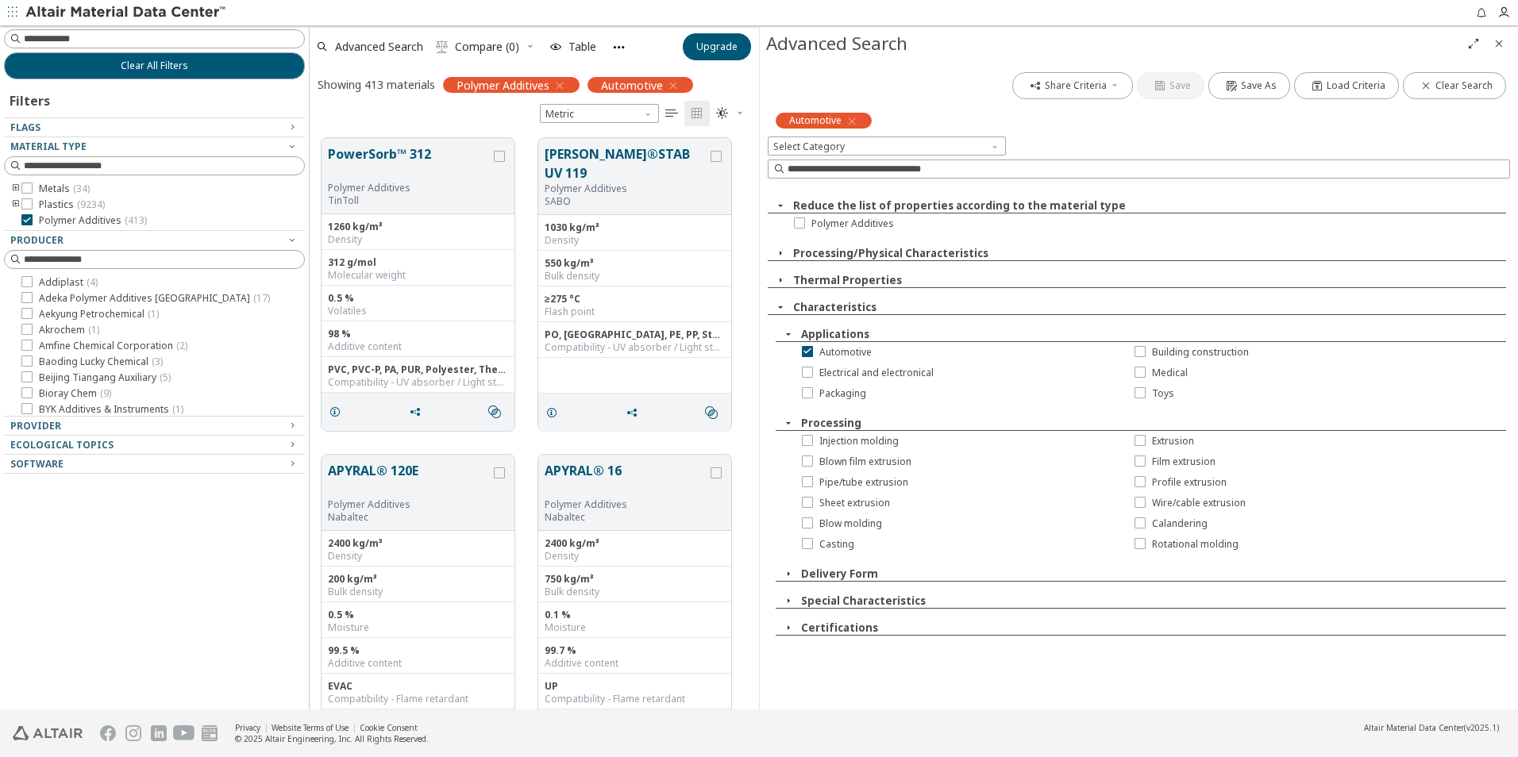
click at [786, 204] on icon "button" at bounding box center [780, 205] width 13 height 13
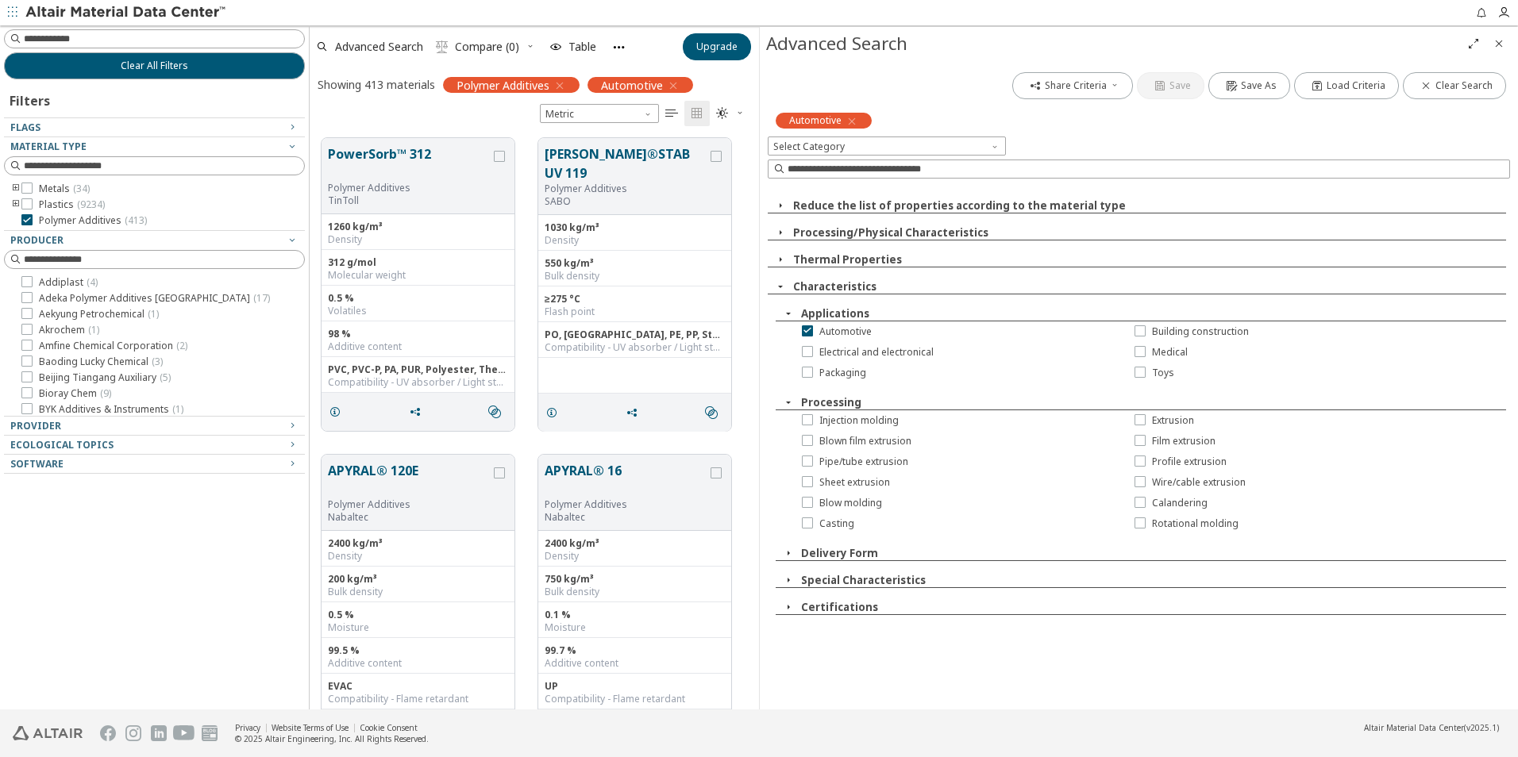
click at [796, 606] on span "button" at bounding box center [788, 607] width 19 height 14
click at [784, 603] on icon "button" at bounding box center [788, 607] width 13 height 13
click at [785, 580] on icon "button" at bounding box center [788, 580] width 13 height 13
click at [791, 555] on icon "button" at bounding box center [788, 553] width 13 height 13
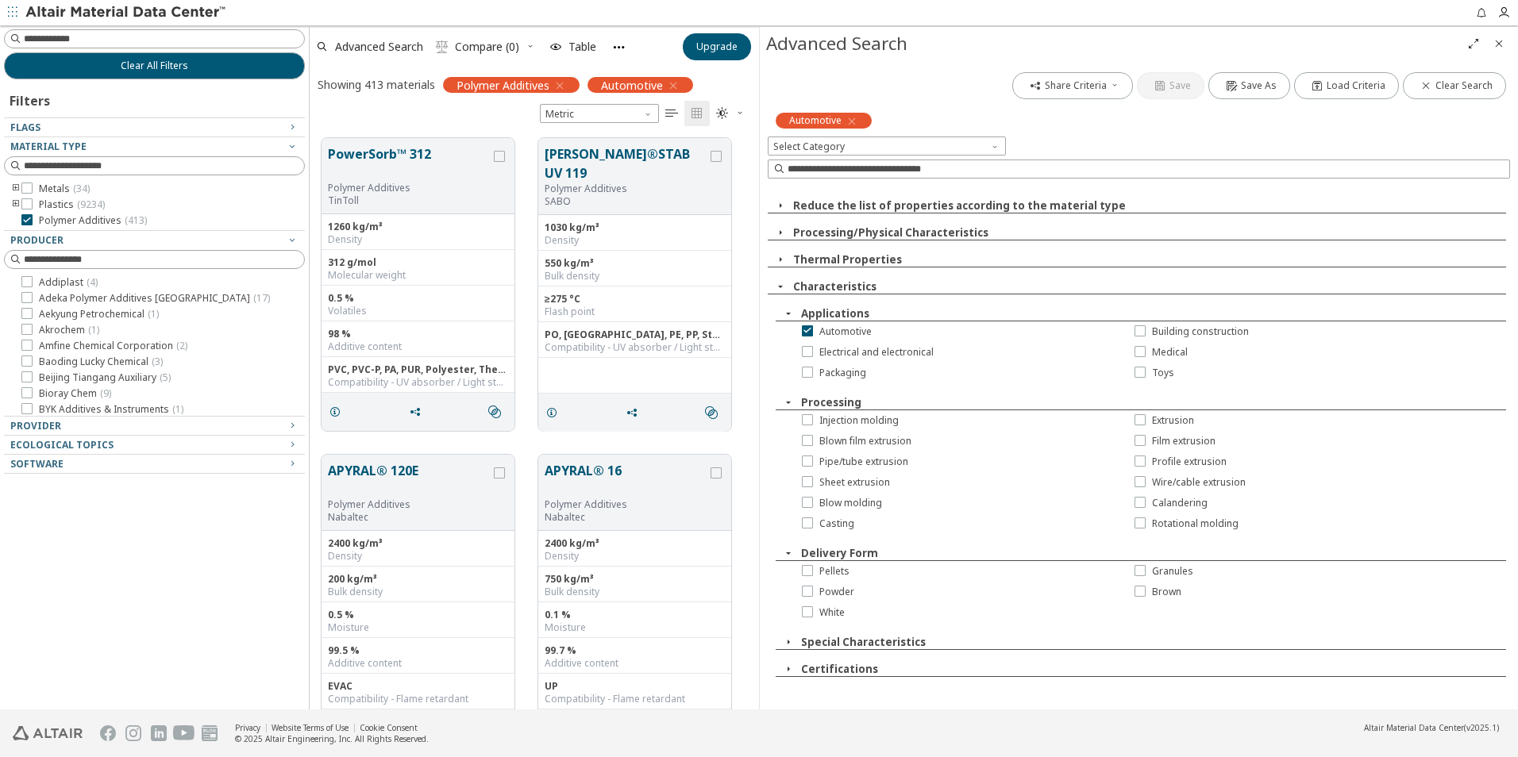
click at [797, 558] on span "button" at bounding box center [788, 553] width 19 height 14
click at [778, 284] on icon "button" at bounding box center [780, 286] width 13 height 13
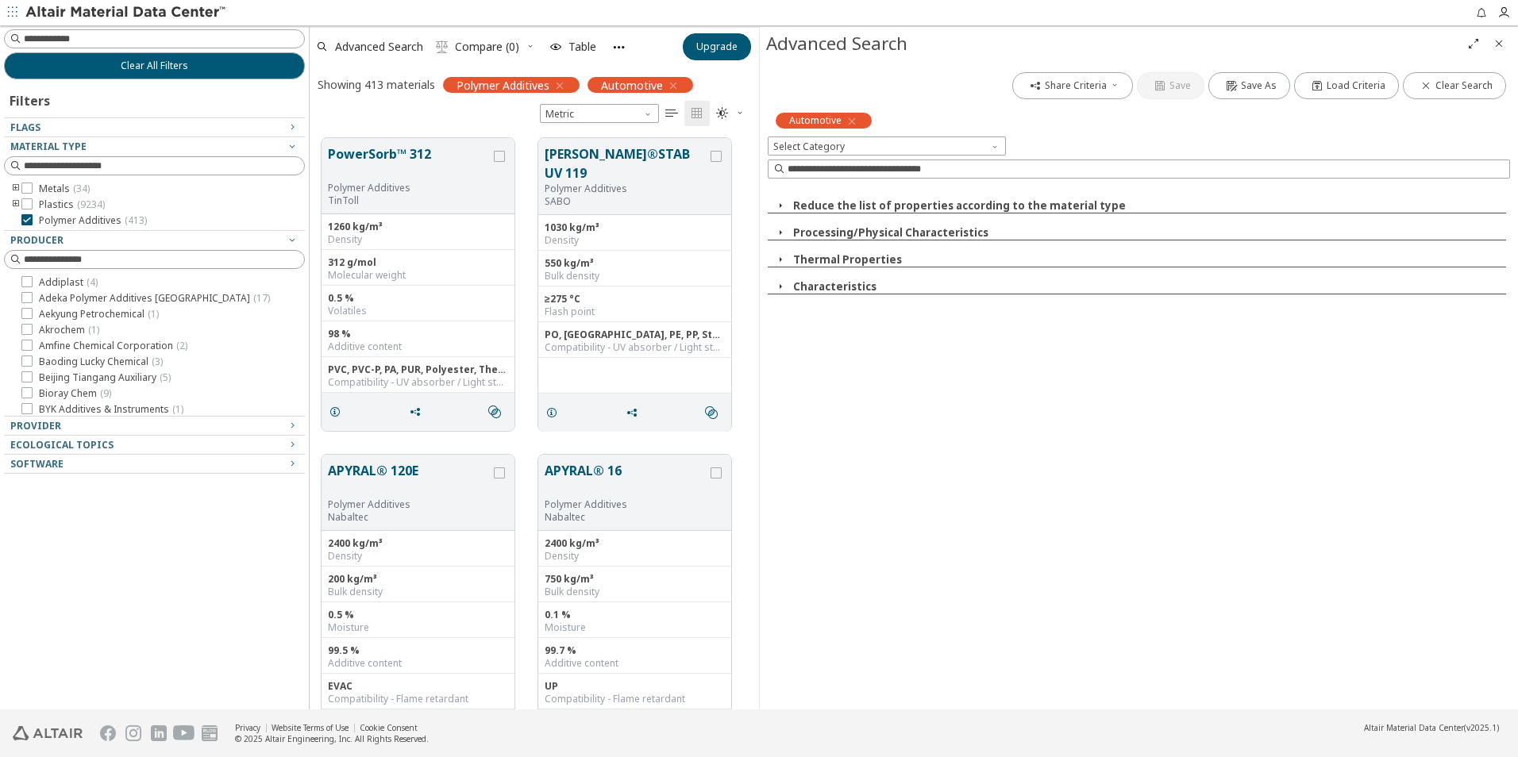
click at [778, 264] on icon "button" at bounding box center [780, 259] width 13 height 13
click at [778, 262] on icon "button" at bounding box center [780, 259] width 13 height 13
click at [779, 237] on icon "button" at bounding box center [780, 232] width 13 height 13
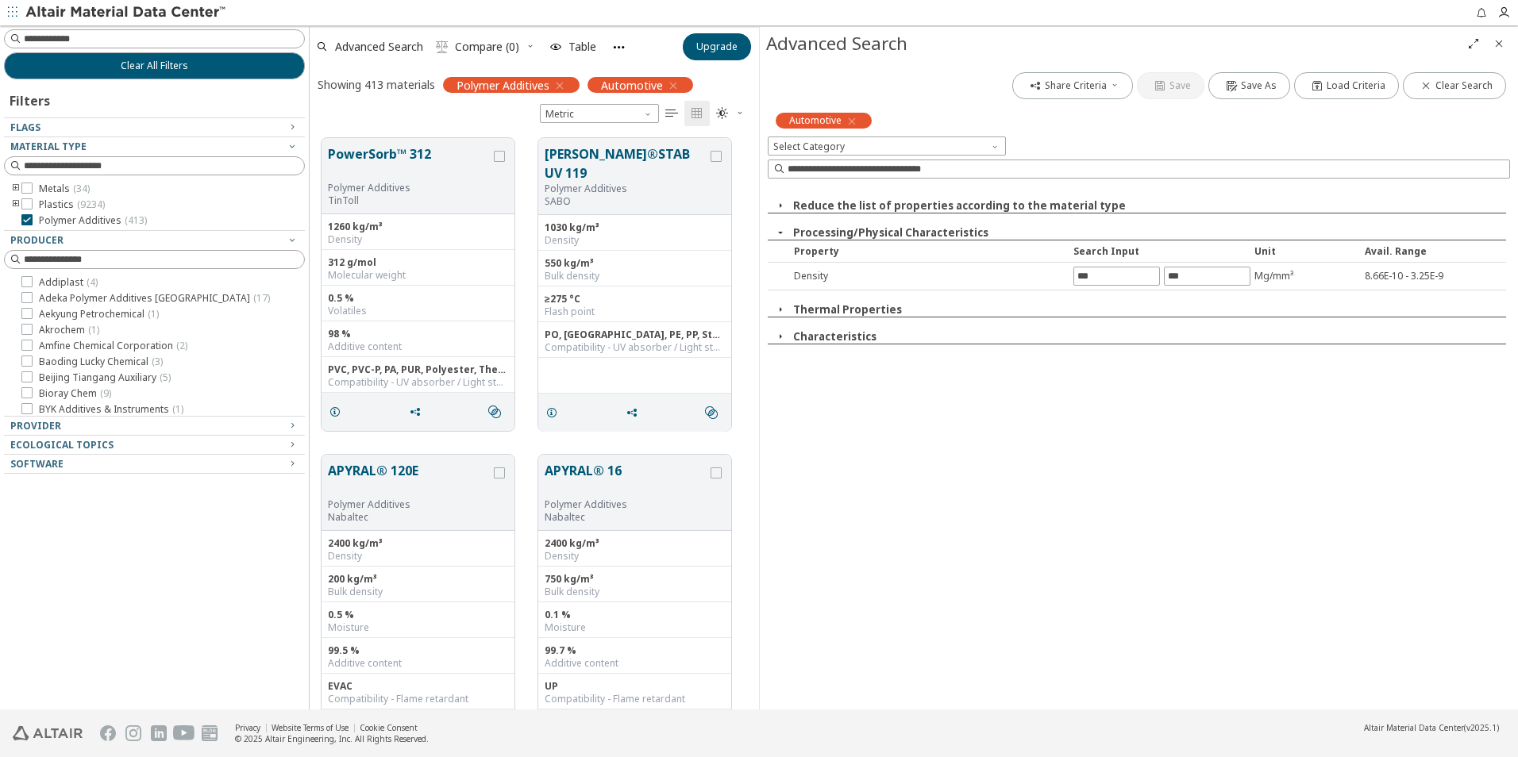
click at [779, 237] on icon "button" at bounding box center [780, 232] width 13 height 13
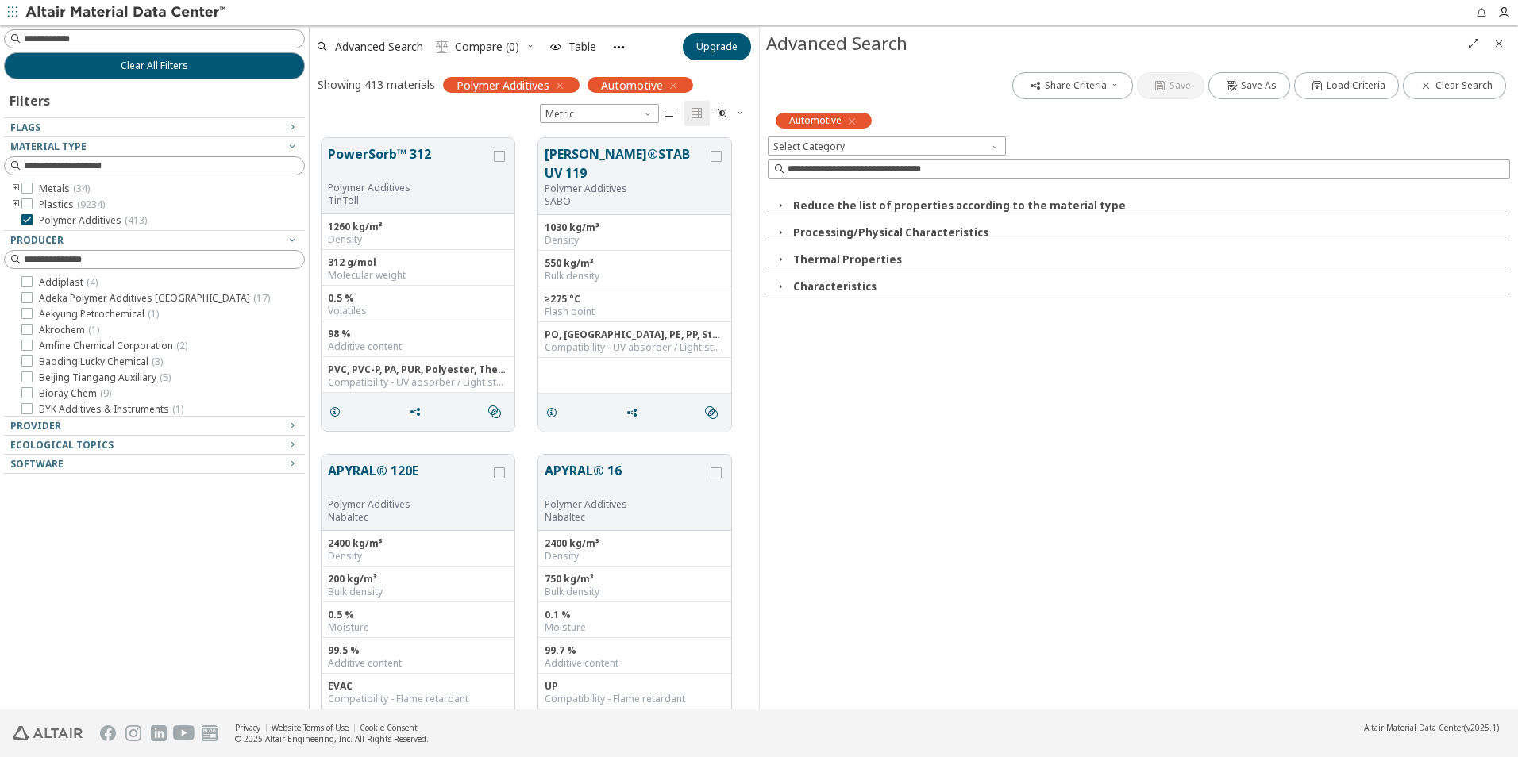
click at [780, 210] on icon "button" at bounding box center [780, 205] width 13 height 13
click at [333, 416] on icon "grid" at bounding box center [335, 412] width 13 height 13
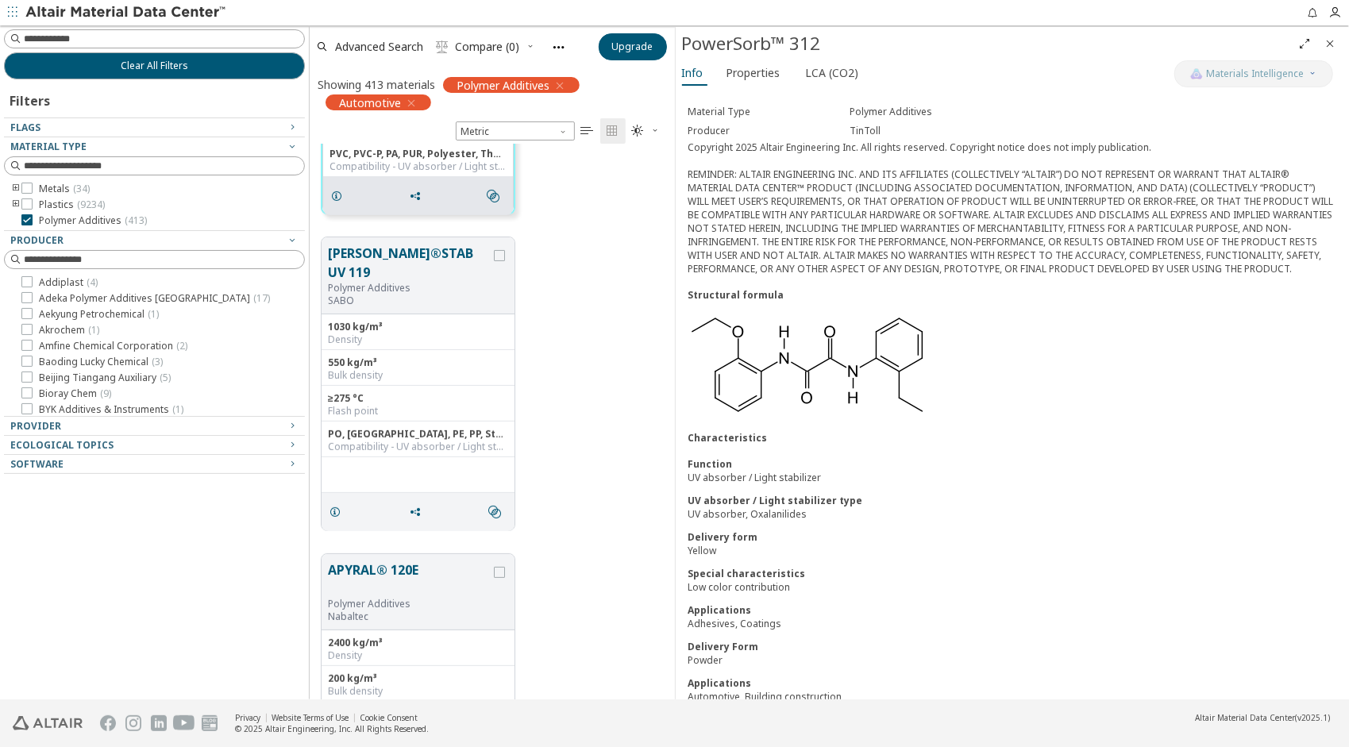
scroll to position [53, 0]
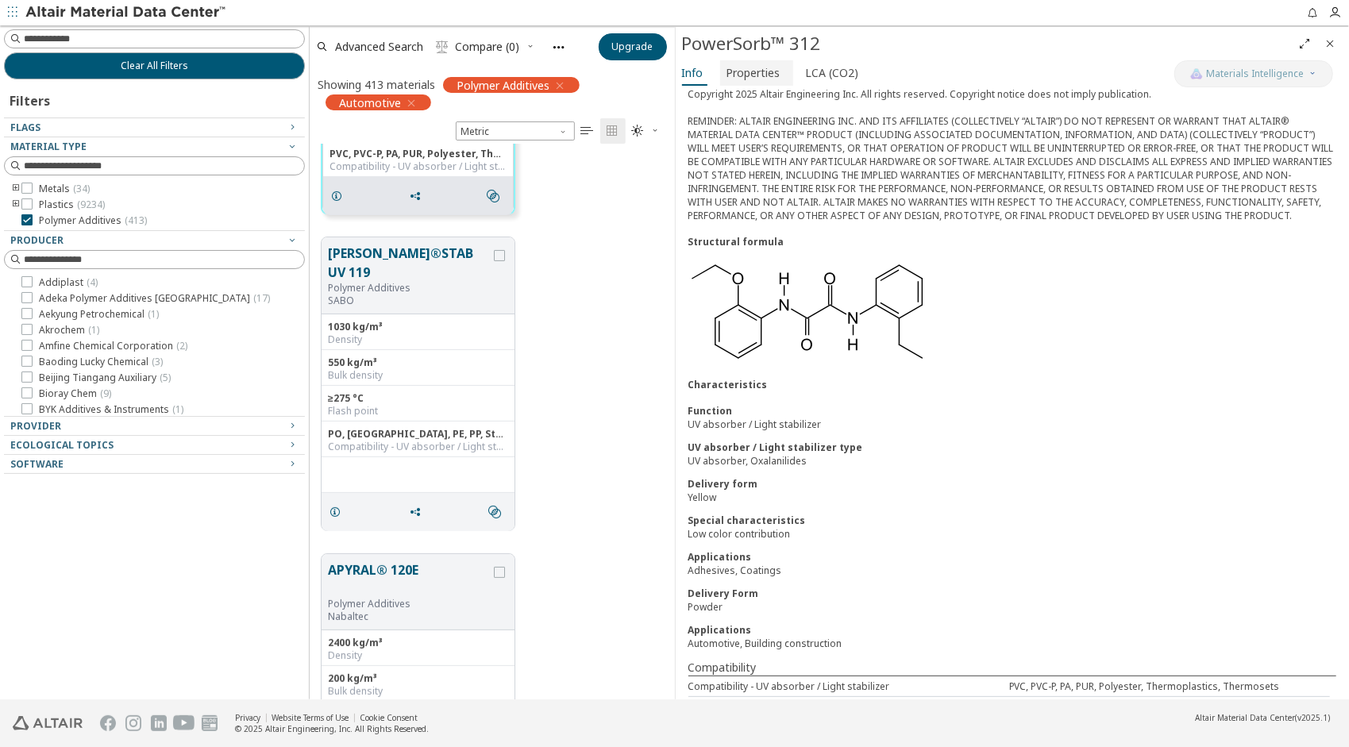
click at [764, 68] on span "Properties" at bounding box center [754, 72] width 54 height 25
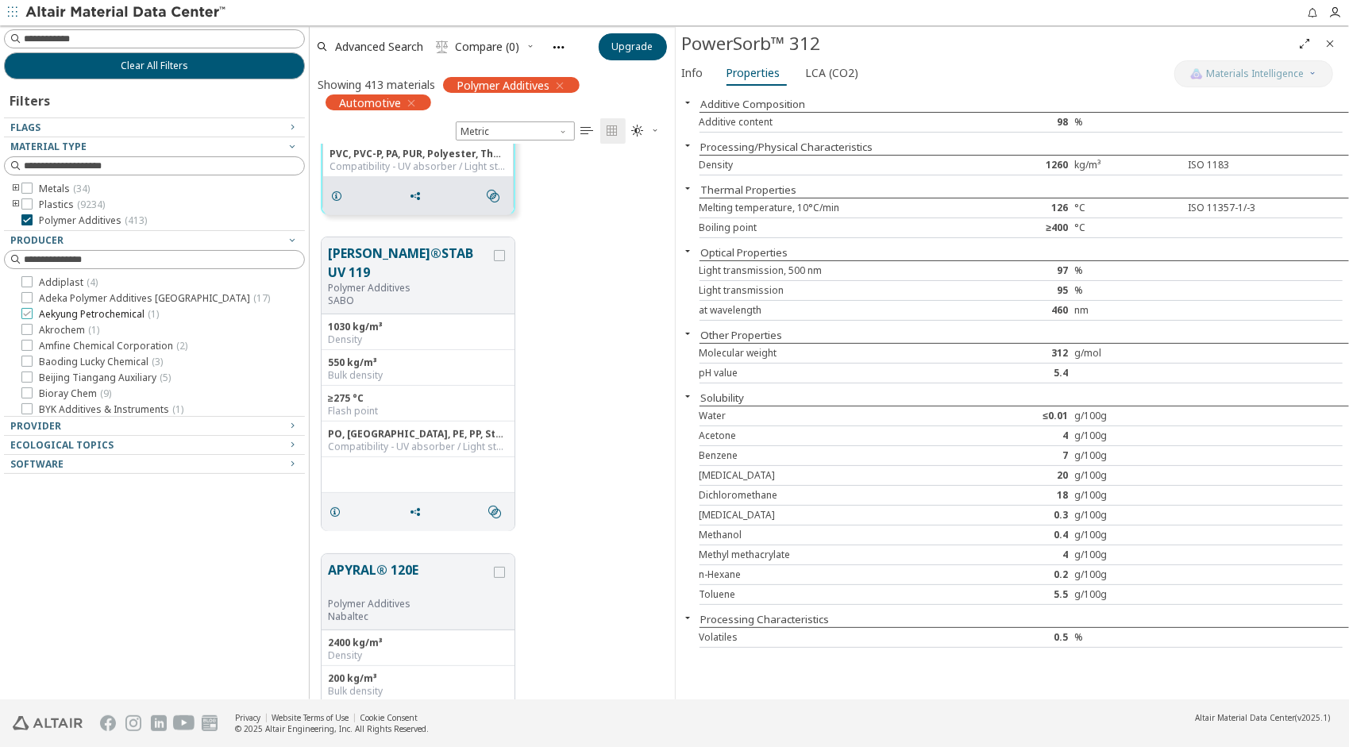
scroll to position [544, 353]
drag, startPoint x: 1046, startPoint y: 160, endPoint x: 1072, endPoint y: 164, distance: 25.6
click at [1072, 164] on div "1260" at bounding box center [1020, 165] width 107 height 13
click at [835, 72] on span "LCA (CO2)" at bounding box center [832, 72] width 53 height 25
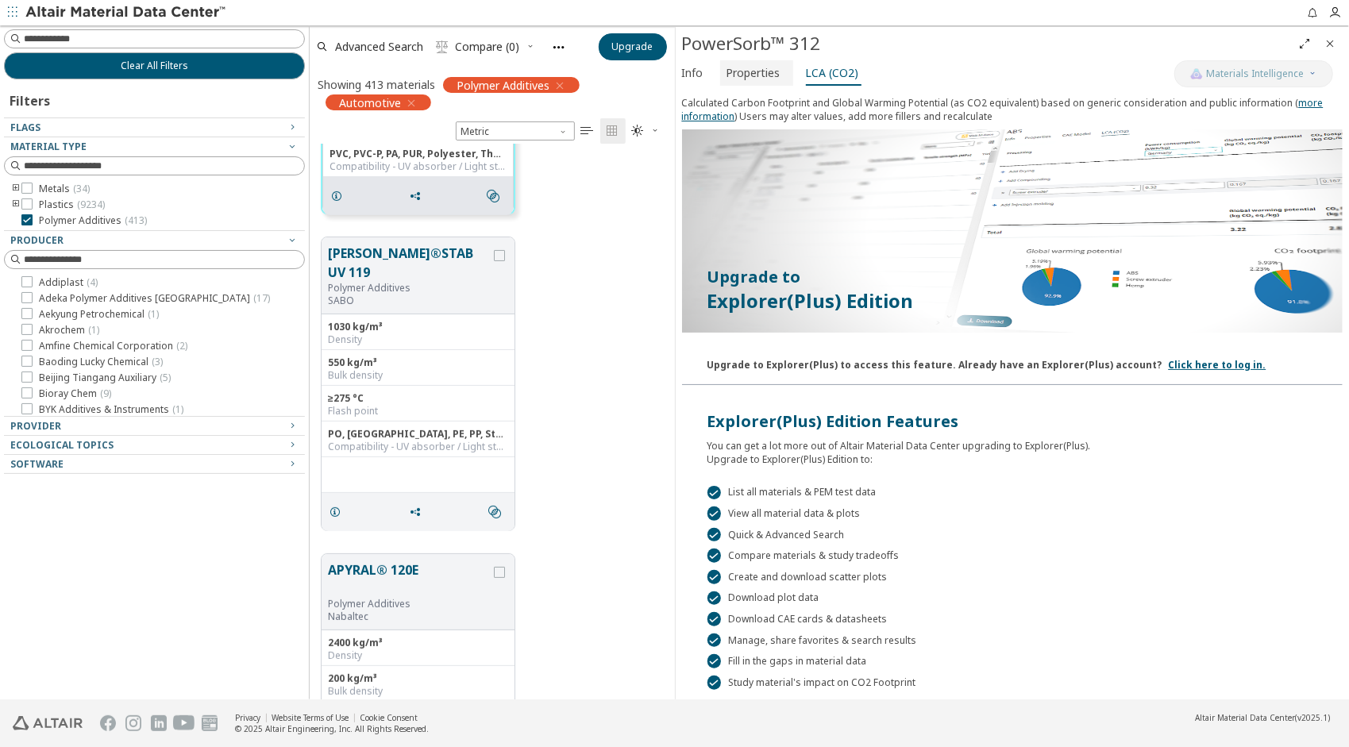
click at [769, 73] on span "Properties" at bounding box center [754, 72] width 54 height 25
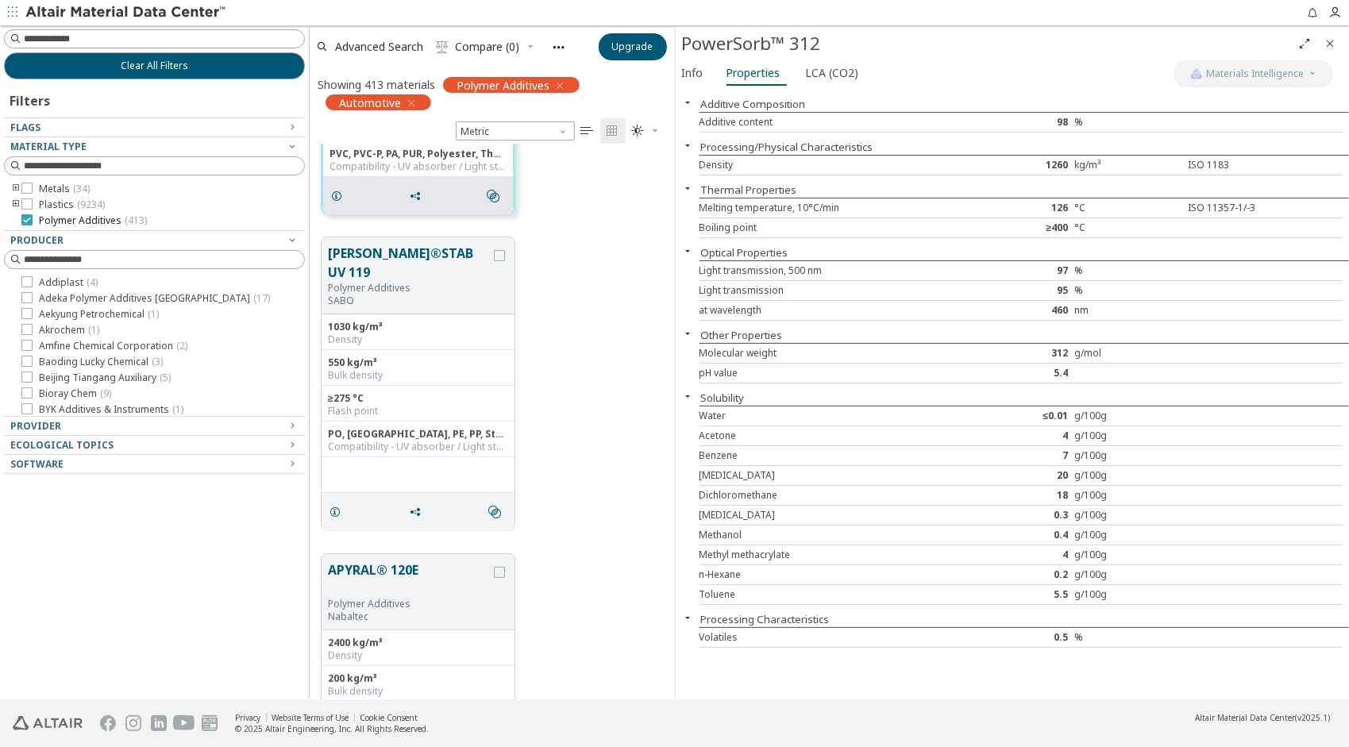
click at [27, 218] on icon at bounding box center [26, 219] width 11 height 11
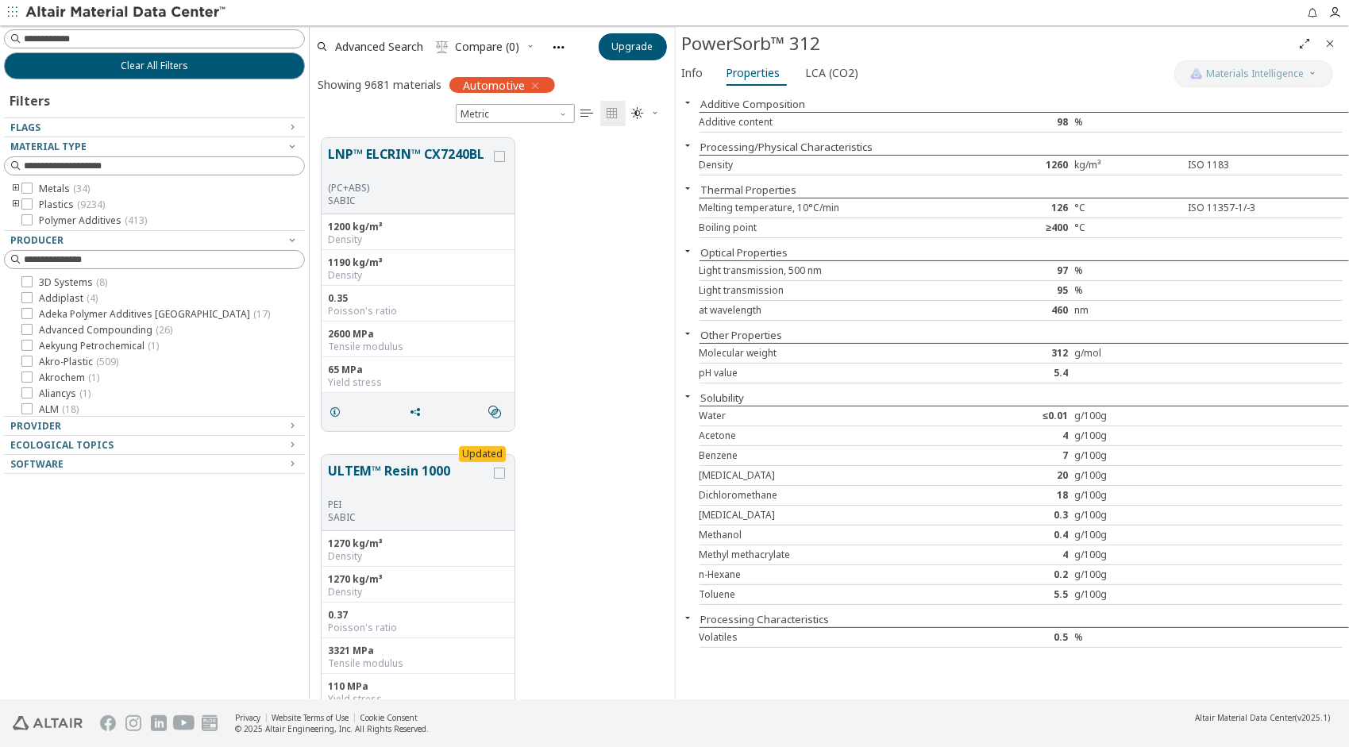
click at [7, 201] on div "Plastics ( 9234 )" at bounding box center [154, 205] width 301 height 13
click at [10, 202] on icon "toogle group" at bounding box center [15, 205] width 11 height 13
click at [33, 216] on div "Polymer ( 9234 )" at bounding box center [166, 220] width 277 height 13
click at [35, 218] on icon "toogle group" at bounding box center [39, 220] width 11 height 13
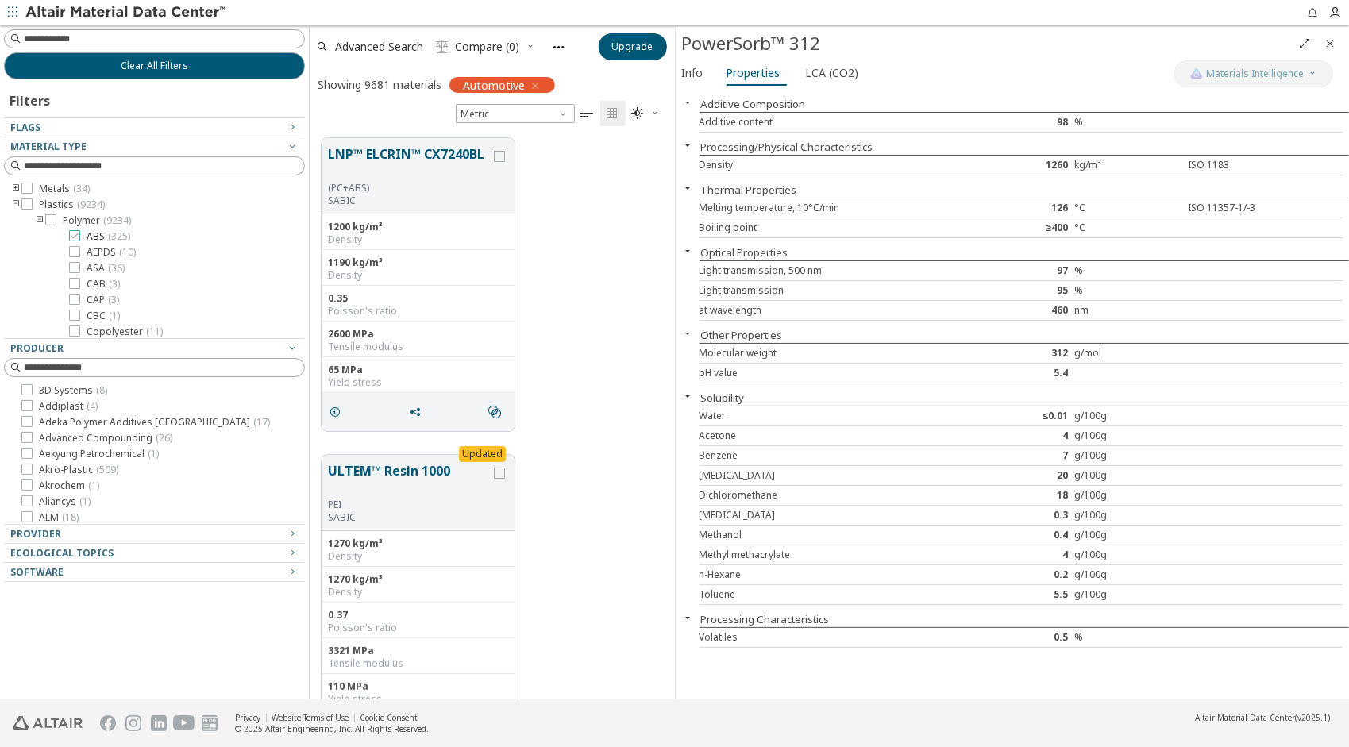
click at [76, 235] on icon at bounding box center [74, 235] width 11 height 11
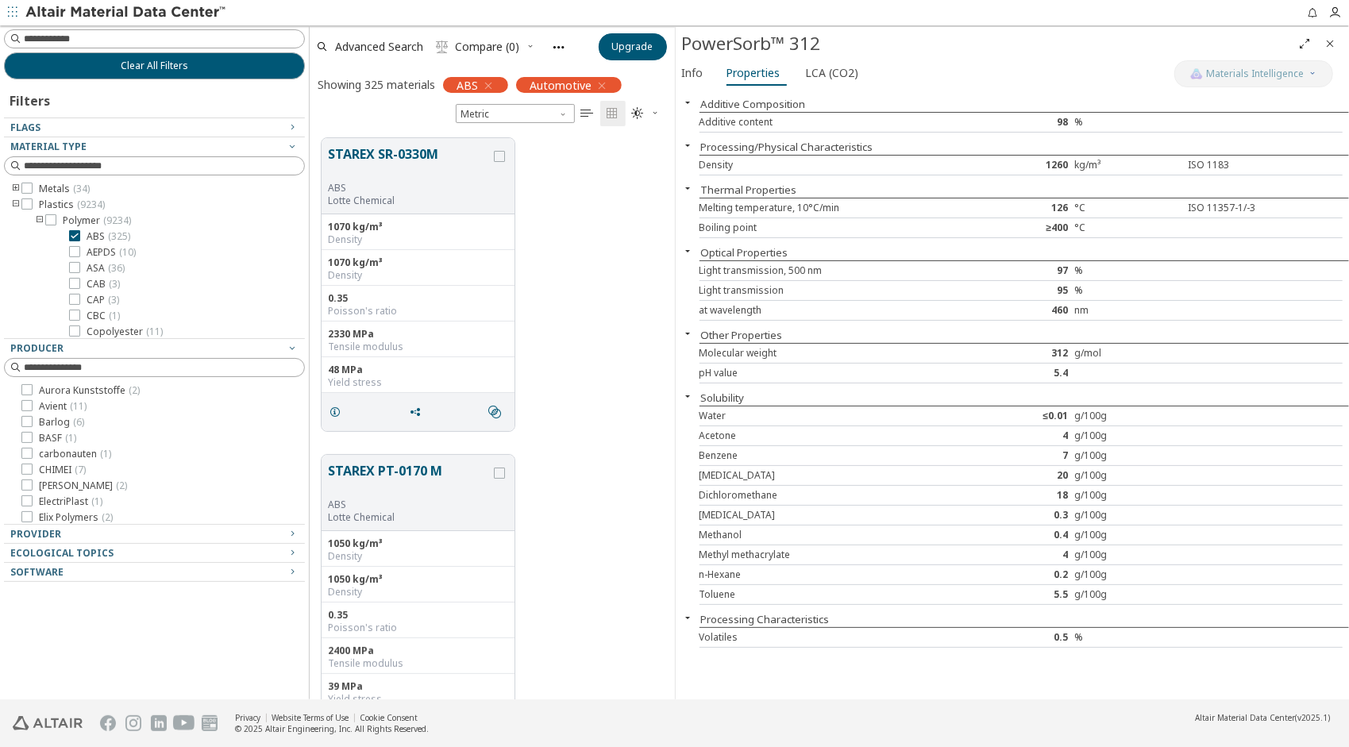
click at [1331, 41] on icon "Close" at bounding box center [1330, 43] width 13 height 13
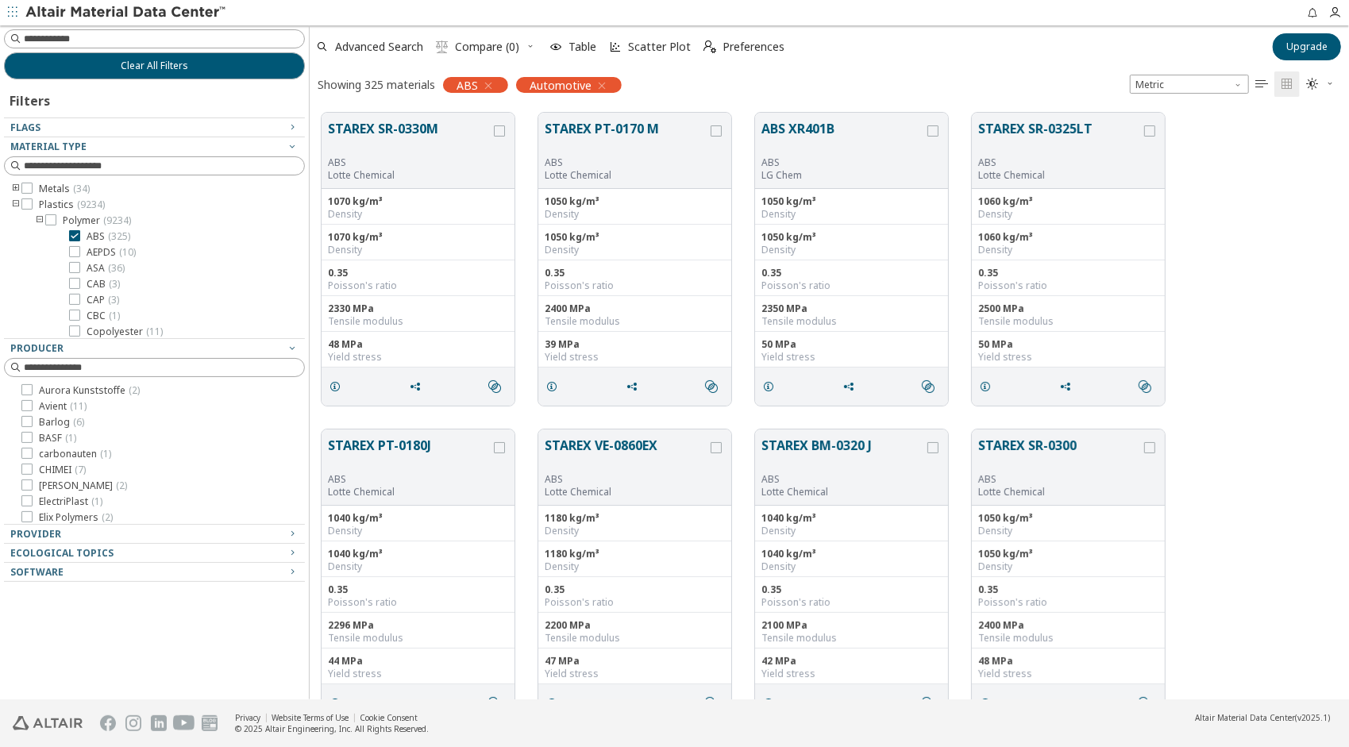
scroll to position [587, 1027]
click at [84, 542] on span "Provider" at bounding box center [154, 534] width 288 height 19
click at [129, 591] on div "Ecological Topics" at bounding box center [148, 589] width 276 height 13
click at [102, 648] on div "Software" at bounding box center [148, 644] width 276 height 13
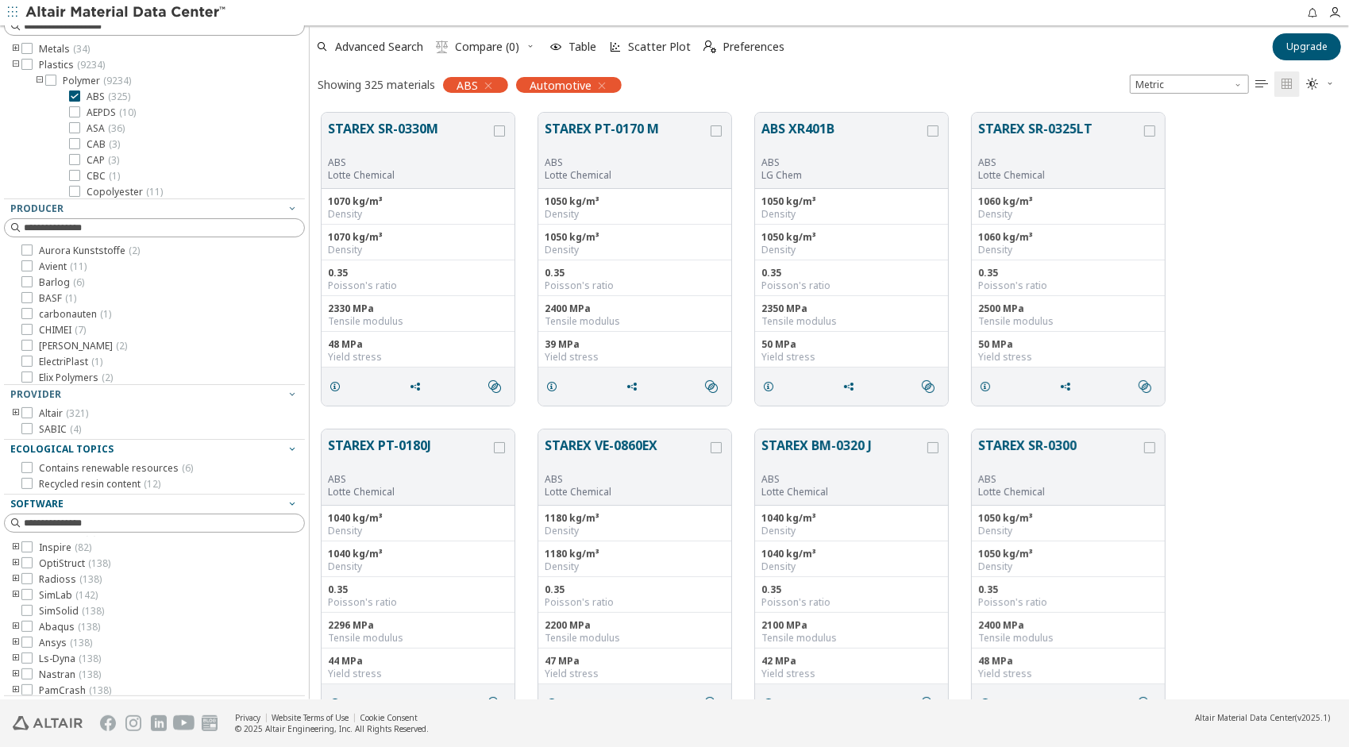
scroll to position [19, 0]
click at [29, 553] on icon at bounding box center [26, 558] width 11 height 11
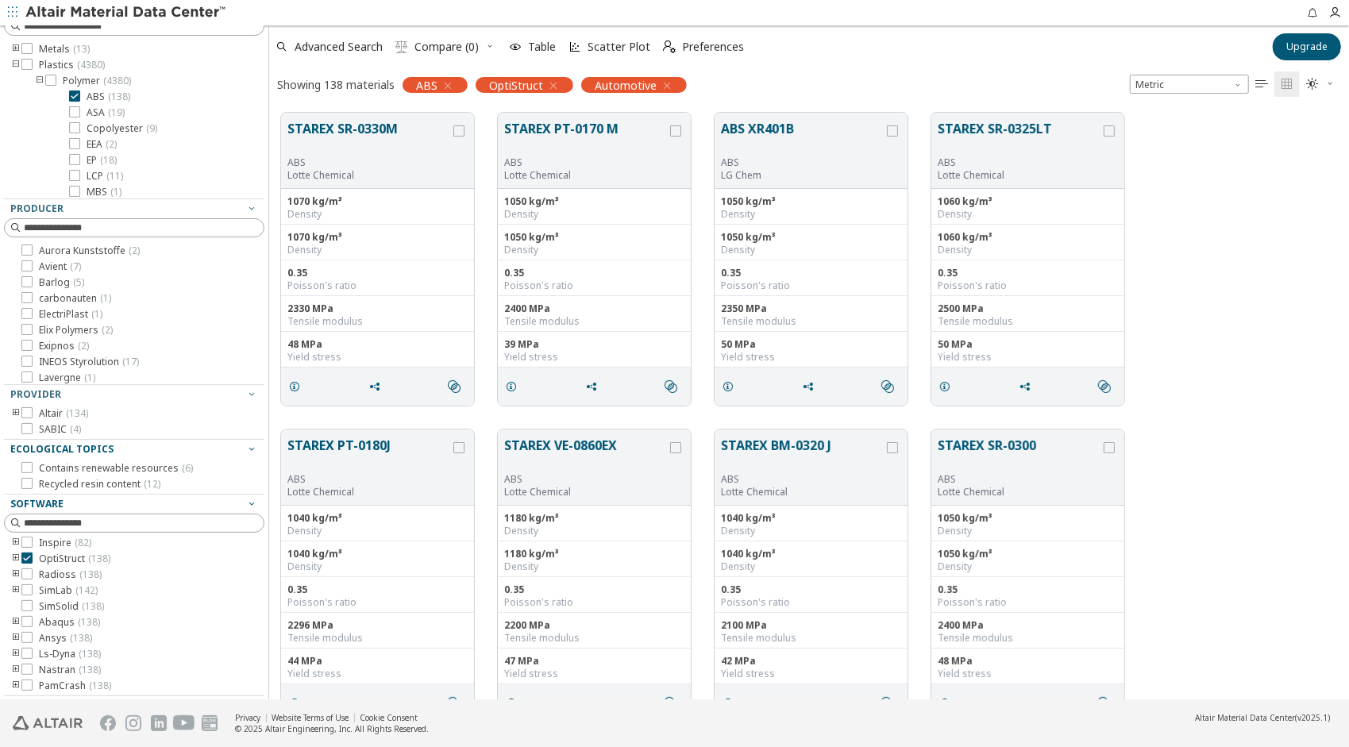
scroll to position [587, 1070]
drag, startPoint x: 301, startPoint y: 283, endPoint x: 265, endPoint y: 291, distance: 36.6
click at [265, 291] on div "Clear All Filters Filters Flags Material Type Metals ( 13 ) Plastics ( 4380 ) P…" at bounding box center [674, 362] width 1349 height 674
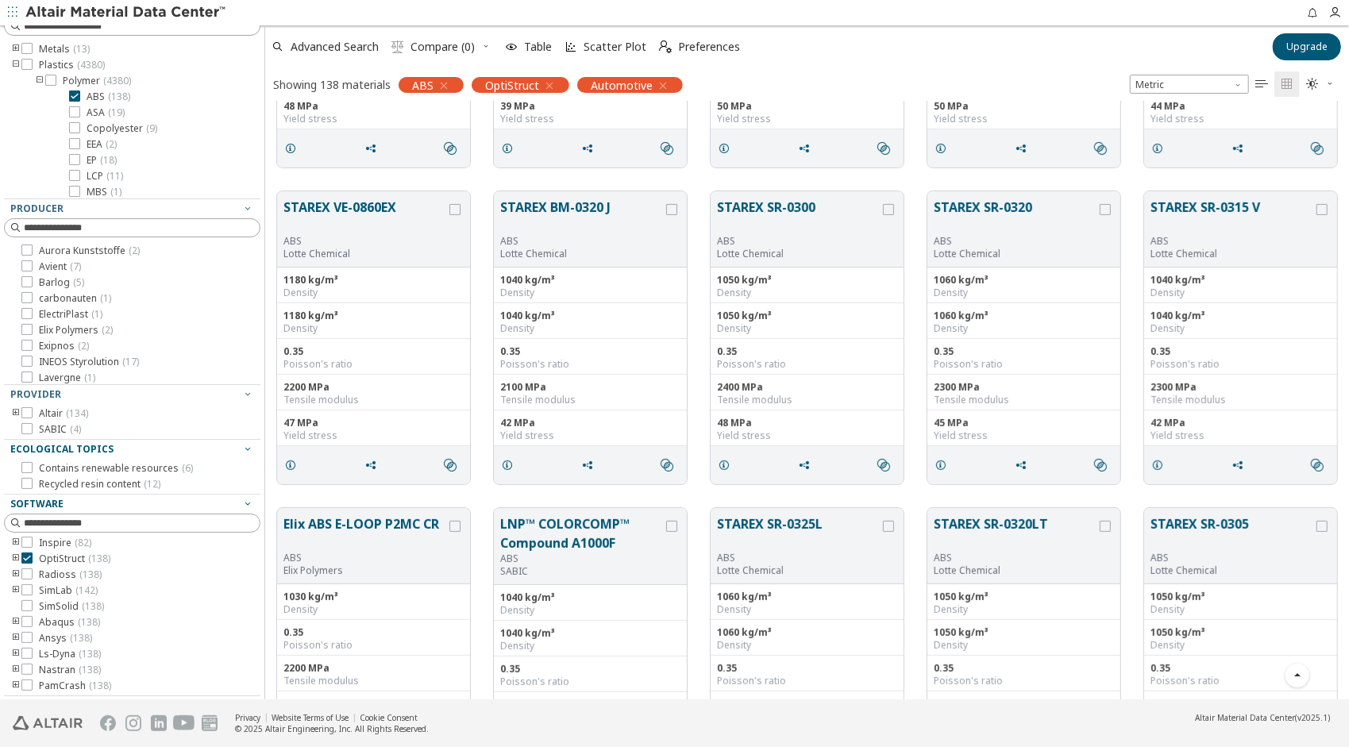
scroll to position [0, 0]
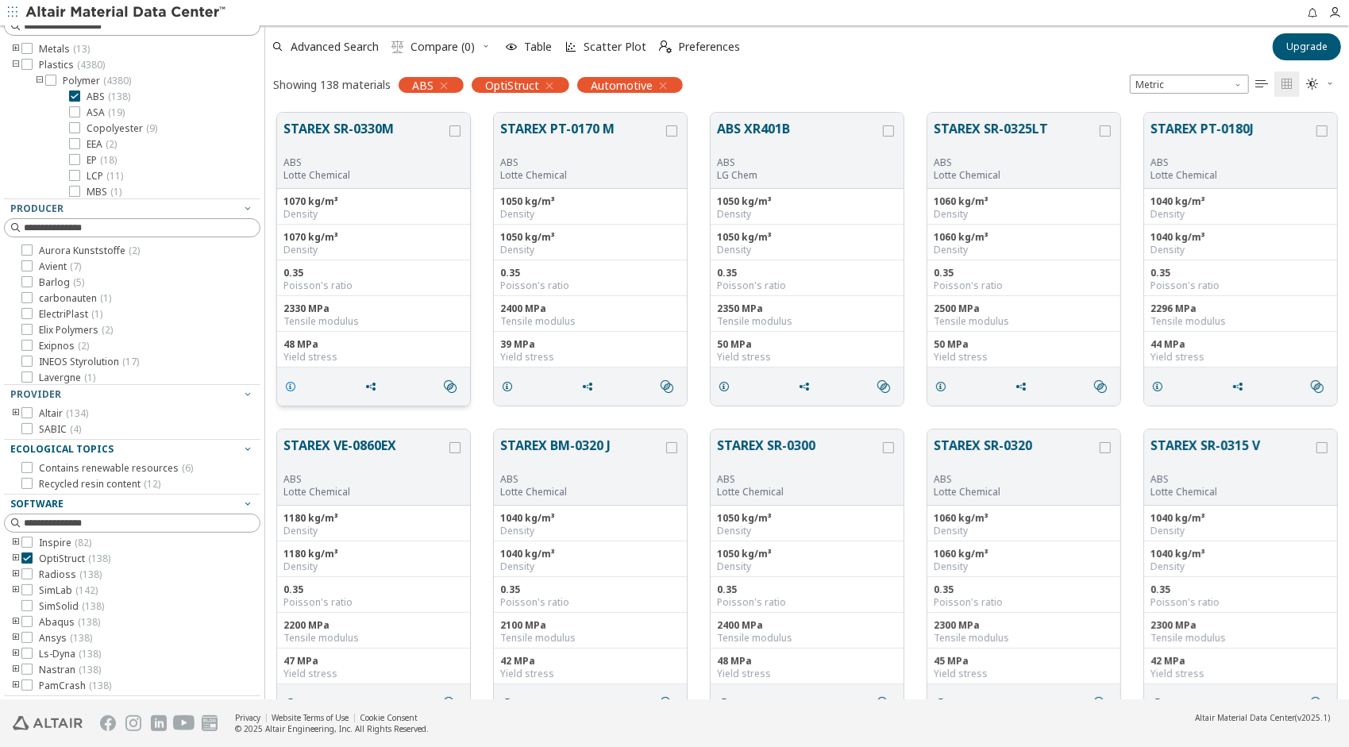
click at [286, 388] on icon "grid" at bounding box center [290, 386] width 13 height 13
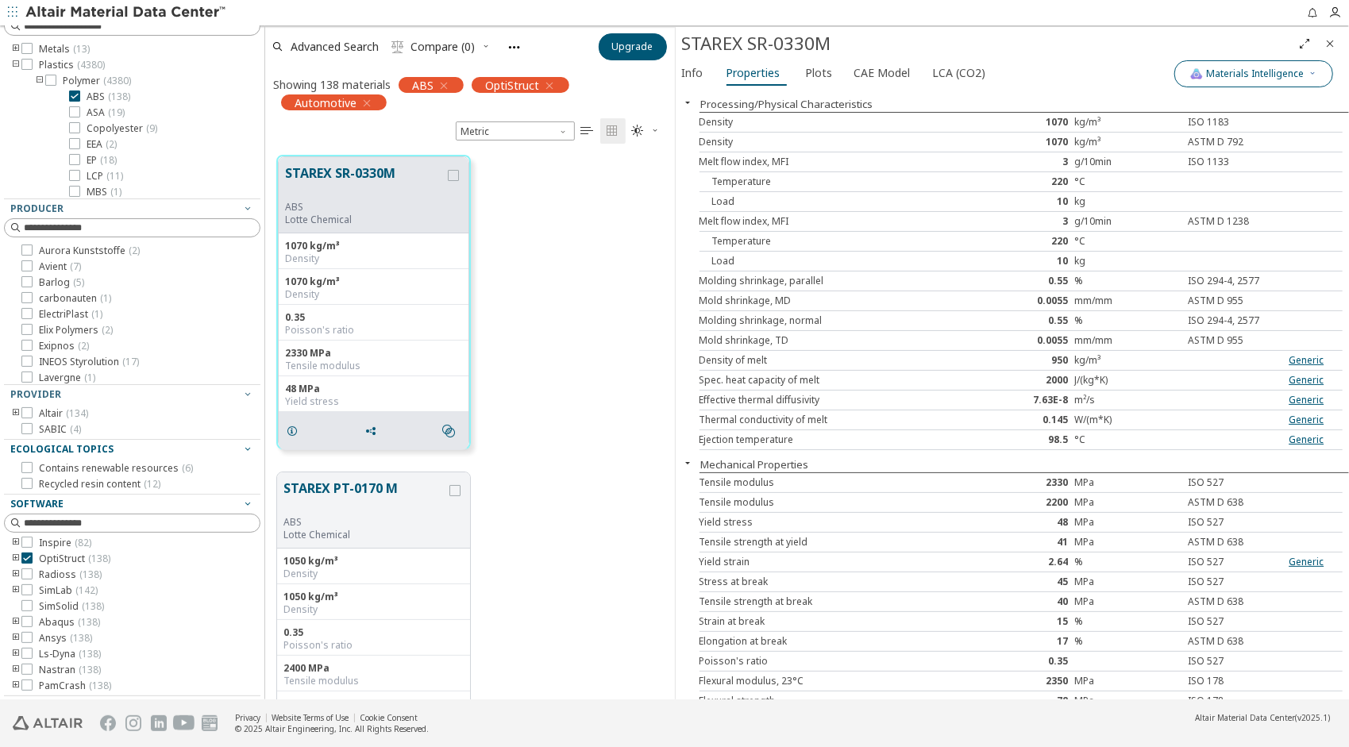
click at [1306, 75] on span "Materials Intelligence" at bounding box center [1254, 73] width 128 height 13
click at [1063, 124] on div "1070" at bounding box center [1020, 122] width 107 height 13
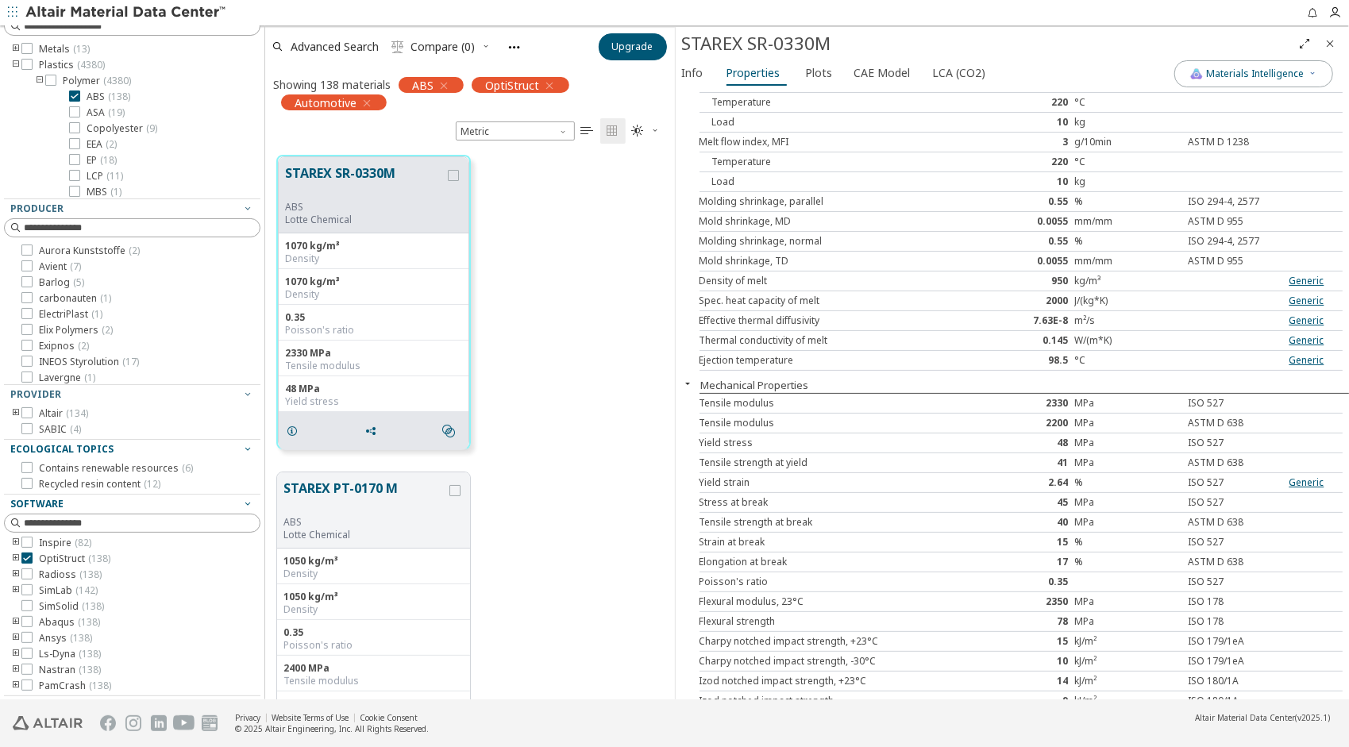
scroll to position [159, 0]
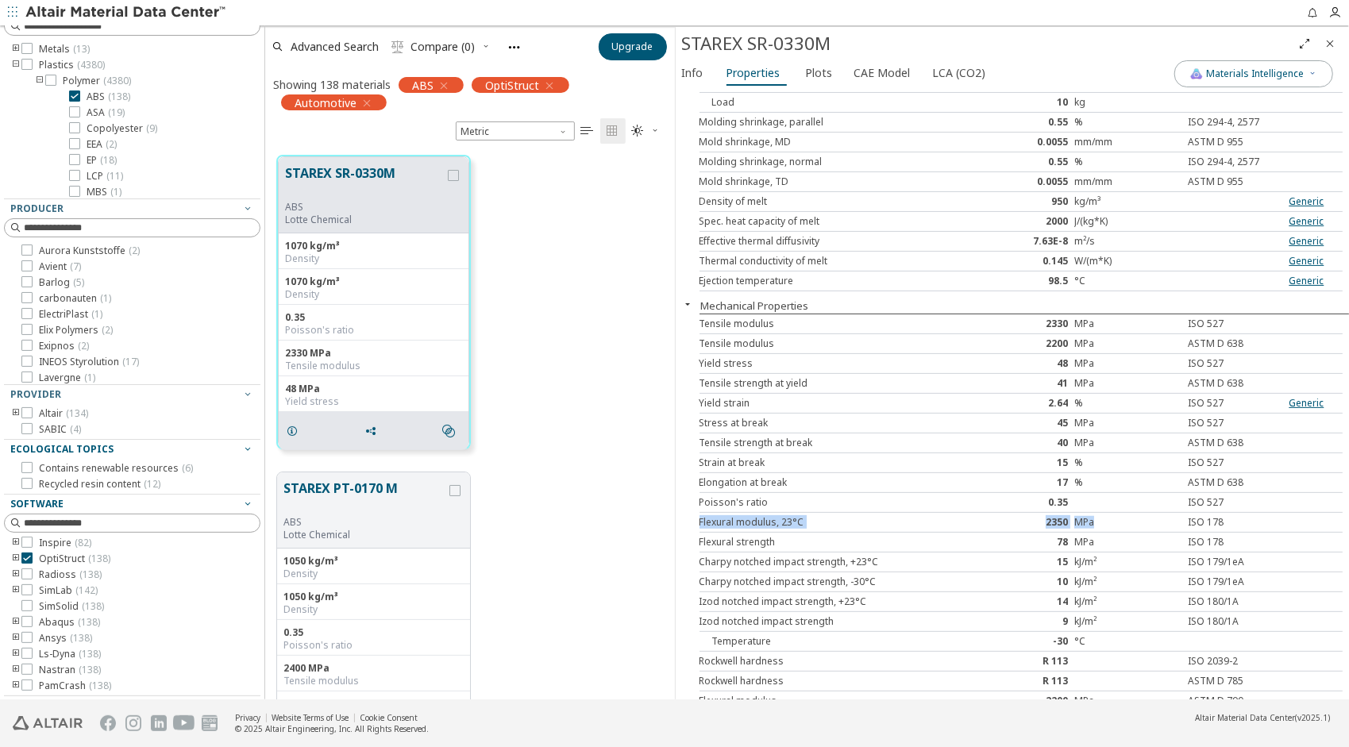
drag, startPoint x: 1085, startPoint y: 515, endPoint x: 691, endPoint y: 515, distance: 394.6
click at [691, 515] on div "Processing/Physical Characteristics Density 1070 kg/m³ ISO 1183 Density 1070 kg…" at bounding box center [1013, 236] width 674 height 610
drag, startPoint x: 691, startPoint y: 515, endPoint x: 998, endPoint y: 531, distance: 307.7
click at [989, 536] on div "78" at bounding box center [1020, 542] width 107 height 13
drag, startPoint x: 702, startPoint y: 395, endPoint x: 1209, endPoint y: 398, distance: 507.4
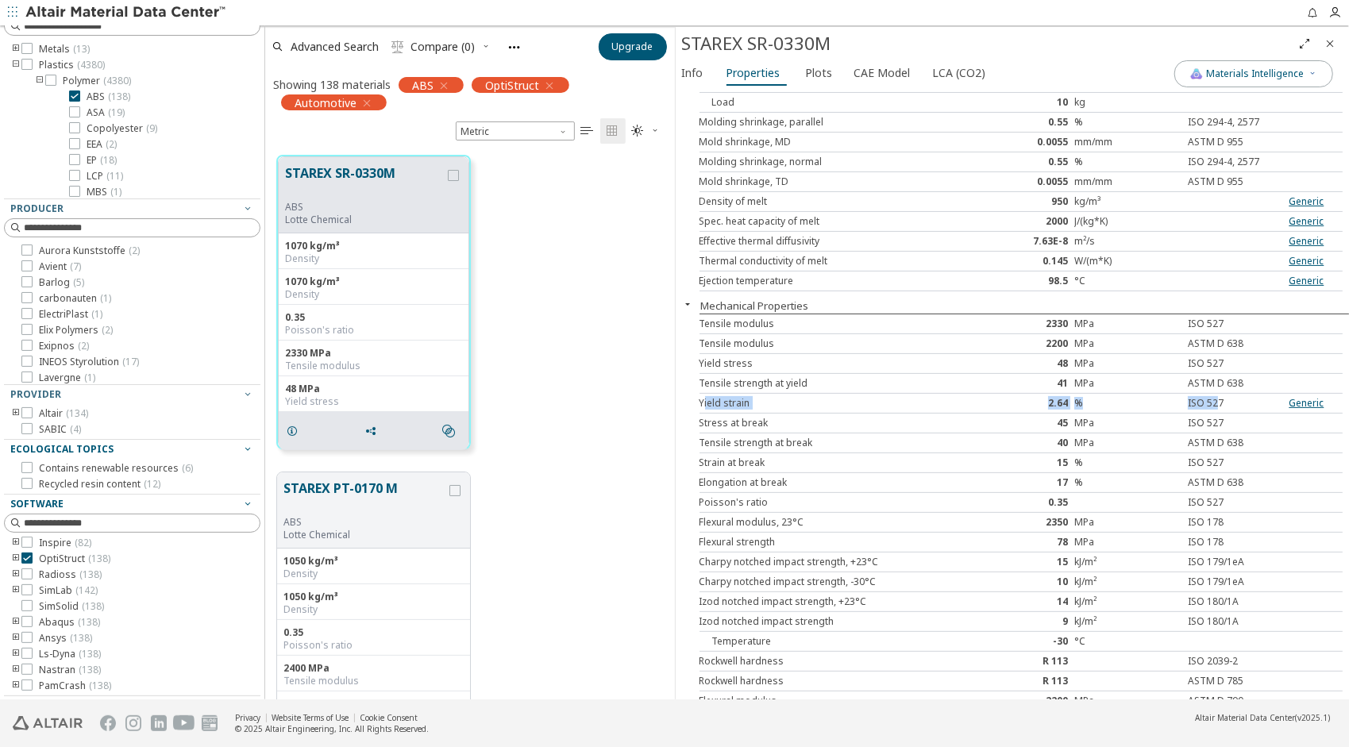
click at [1209, 398] on div "Yield strain 2.64 % ISO 527 Generic" at bounding box center [1022, 404] width 644 height 20
click at [700, 377] on div "Tensile strength at yield" at bounding box center [834, 383] width 268 height 13
drag, startPoint x: 704, startPoint y: 375, endPoint x: 961, endPoint y: 383, distance: 256.6
click at [961, 383] on div "Tensile strength at yield" at bounding box center [834, 383] width 268 height 13
drag, startPoint x: 961, startPoint y: 383, endPoint x: 910, endPoint y: 384, distance: 50.8
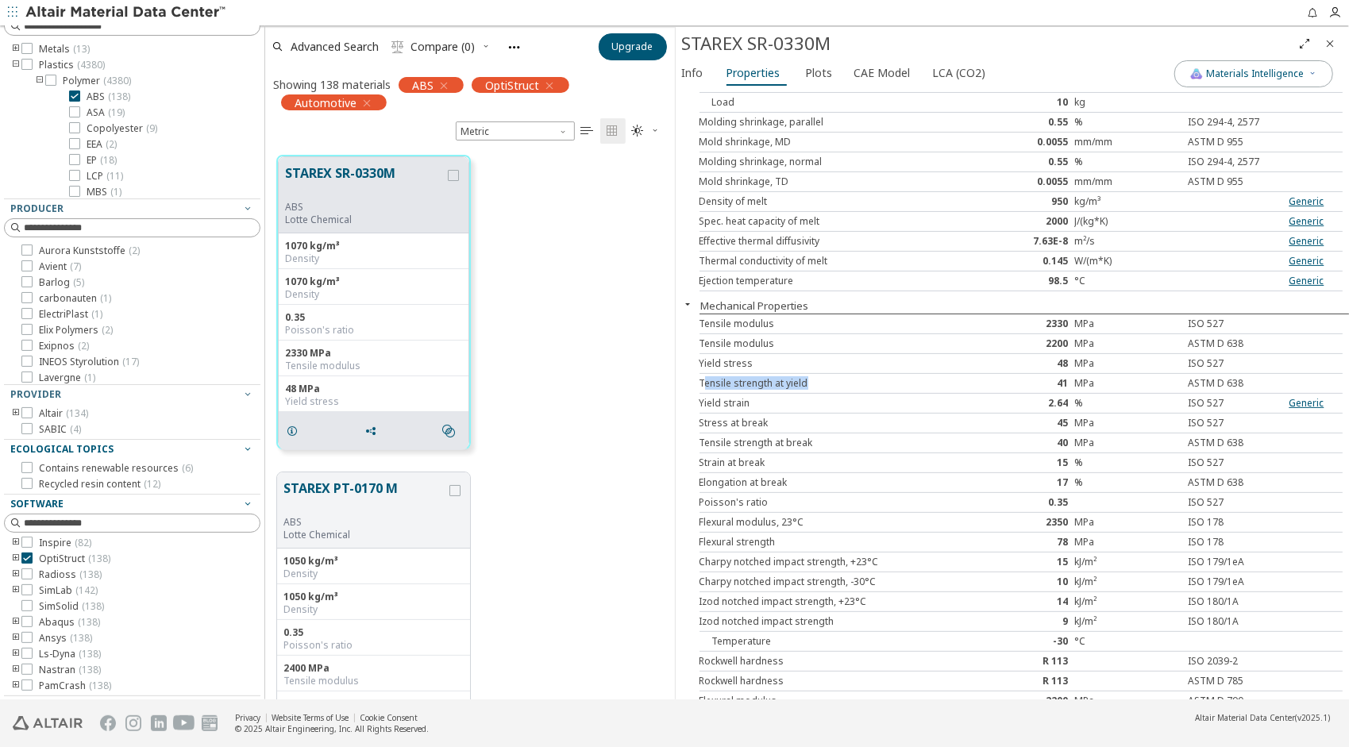
click at [920, 384] on div "Tensile strength at yield 41 MPa ASTM D 638" at bounding box center [1022, 384] width 644 height 20
drag, startPoint x: 701, startPoint y: 322, endPoint x: 774, endPoint y: 319, distance: 73.1
click at [774, 319] on div "Tensile modulus" at bounding box center [834, 324] width 268 height 13
drag, startPoint x: 774, startPoint y: 319, endPoint x: 938, endPoint y: 347, distance: 165.9
click at [856, 340] on div "Tensile modulus" at bounding box center [834, 343] width 268 height 13
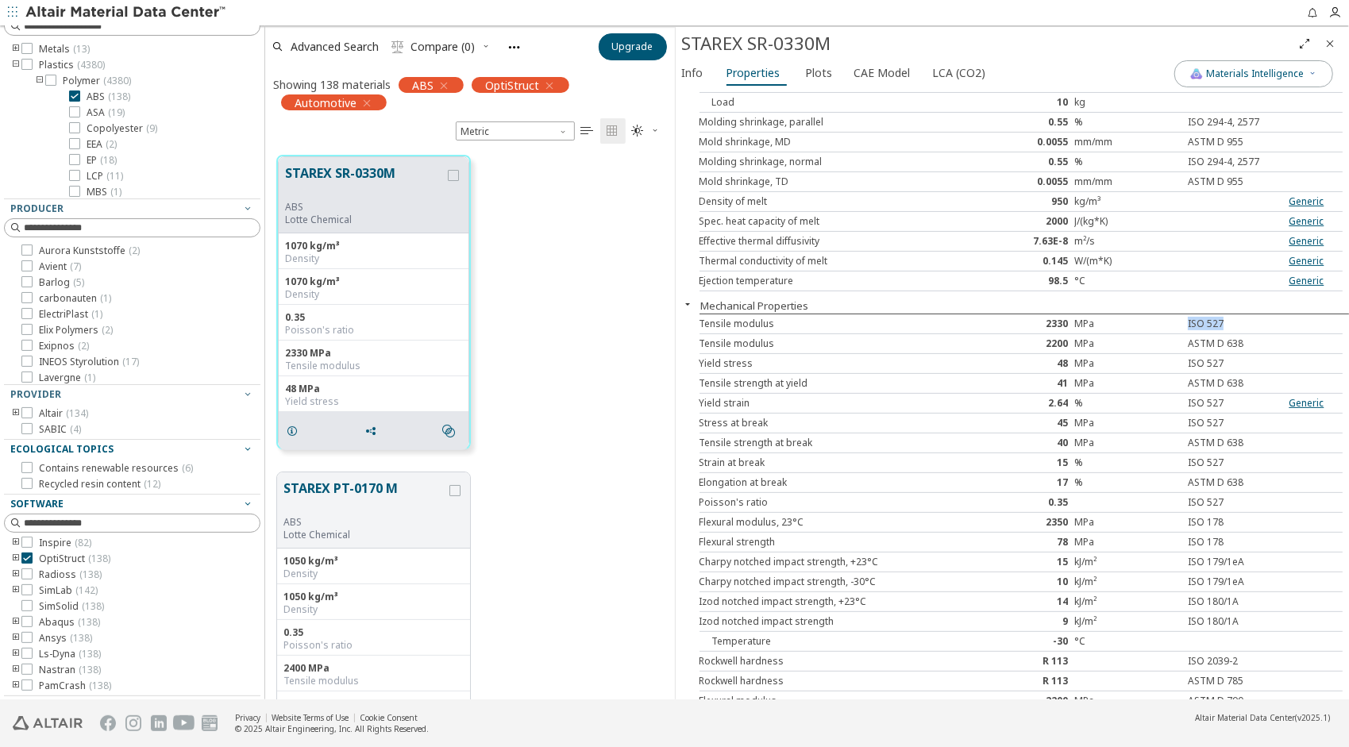
drag, startPoint x: 1212, startPoint y: 316, endPoint x: 1144, endPoint y: 320, distance: 67.6
click at [1144, 320] on div "Tensile modulus 2330 MPa ISO 527" at bounding box center [1022, 324] width 644 height 20
click at [716, 320] on div "Tensile modulus" at bounding box center [834, 324] width 268 height 13
drag, startPoint x: 1062, startPoint y: 318, endPoint x: 1037, endPoint y: 322, distance: 25.7
click at [1037, 322] on div "2330" at bounding box center [1020, 324] width 107 height 13
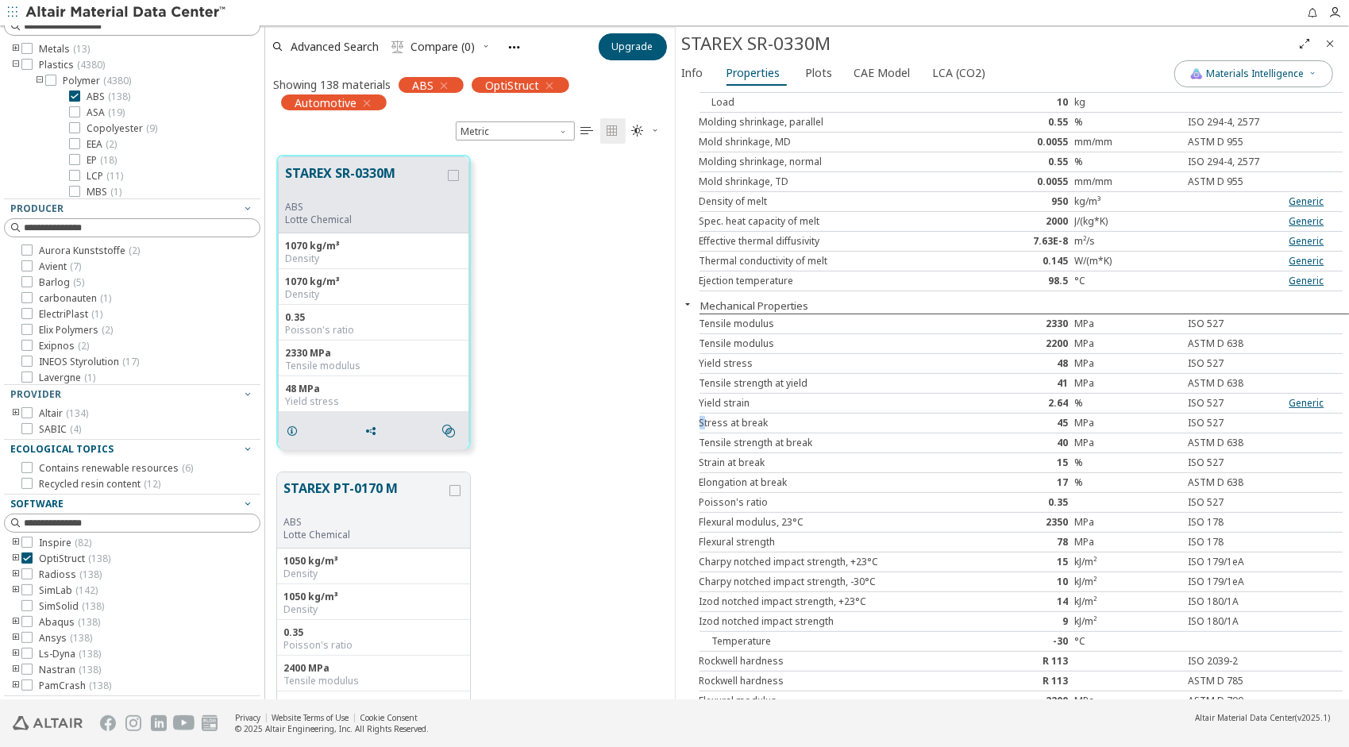
click at [704, 418] on div "Stress at break" at bounding box center [834, 423] width 268 height 13
drag, startPoint x: 704, startPoint y: 418, endPoint x: 703, endPoint y: 434, distance: 16.0
click at [703, 437] on div "Tensile strength at break" at bounding box center [834, 443] width 268 height 13
drag, startPoint x: 699, startPoint y: 515, endPoint x: 851, endPoint y: 515, distance: 152.5
click at [851, 516] on div "Flexural modulus, 23°C" at bounding box center [834, 522] width 268 height 13
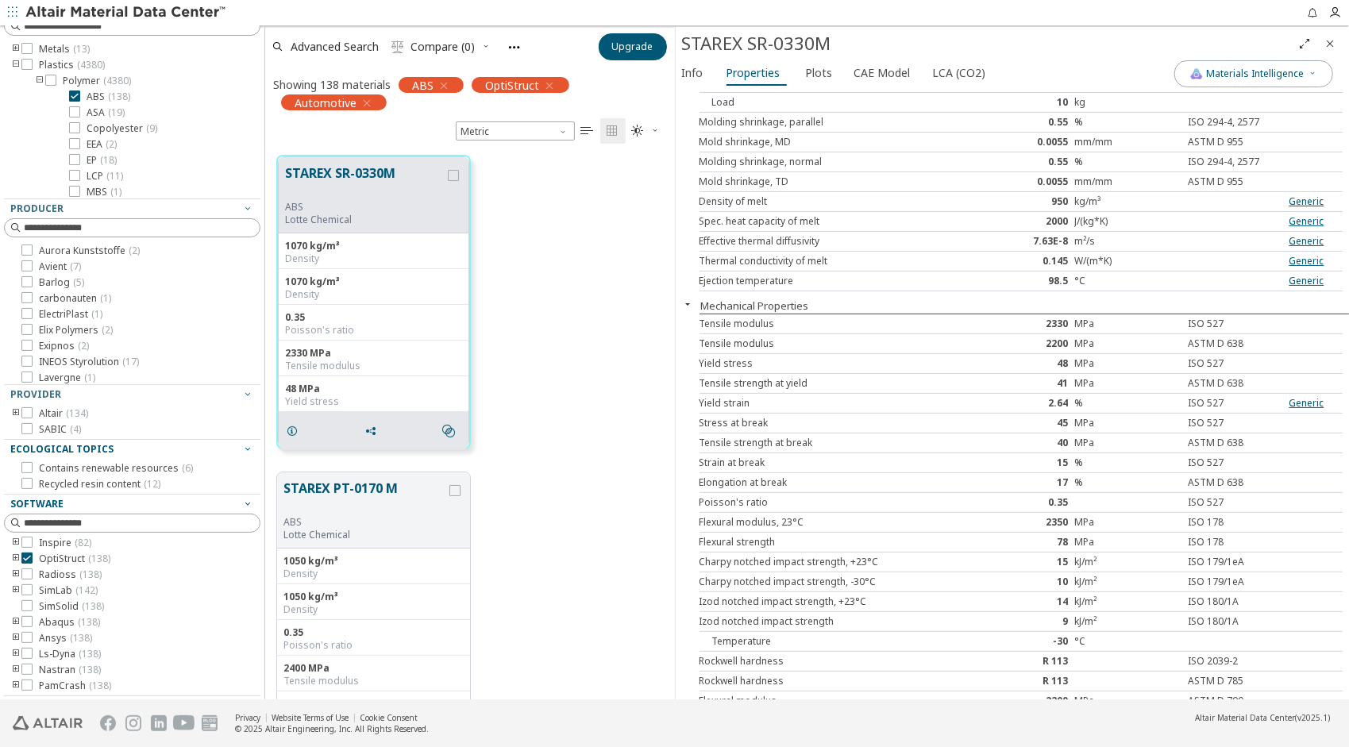
drag, startPoint x: 851, startPoint y: 515, endPoint x: 808, endPoint y: 539, distance: 49.4
click at [808, 539] on div "Flexural strength" at bounding box center [834, 542] width 268 height 13
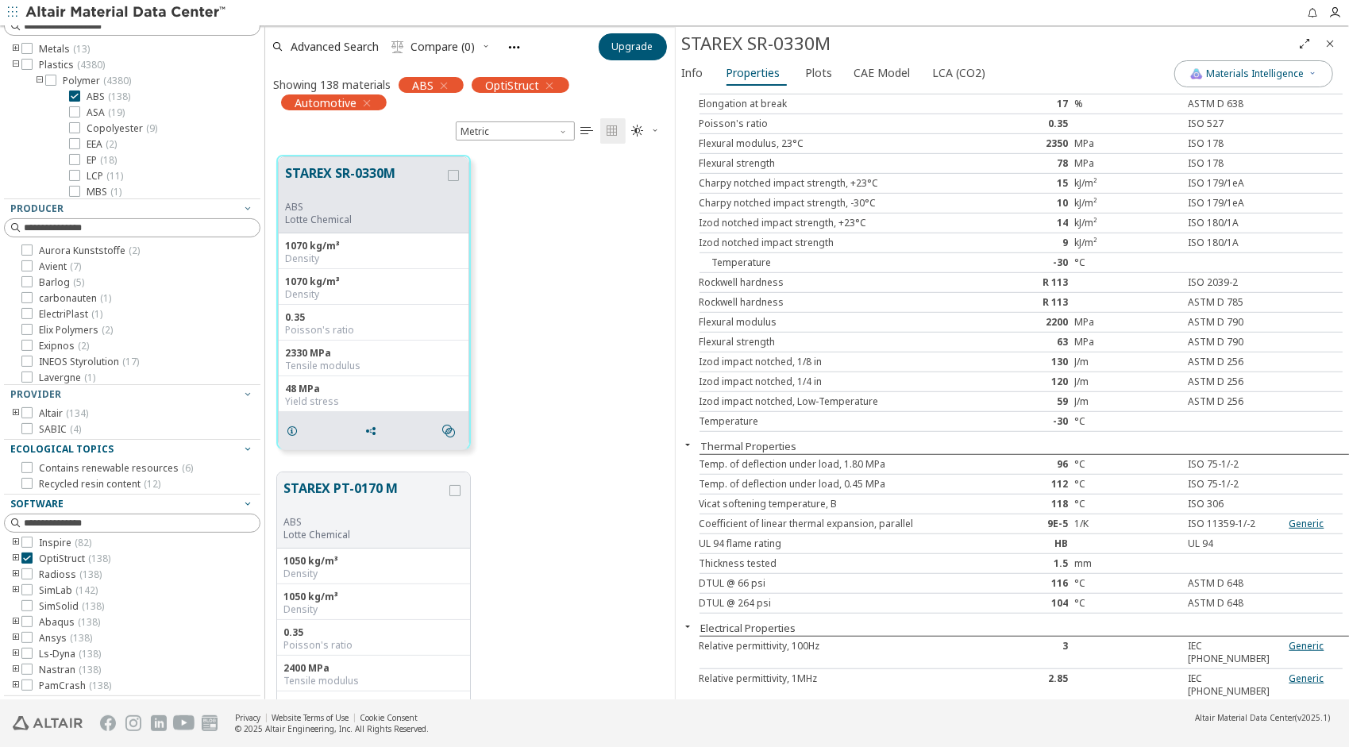
scroll to position [556, 0]
